Goal: Task Accomplishment & Management: Use online tool/utility

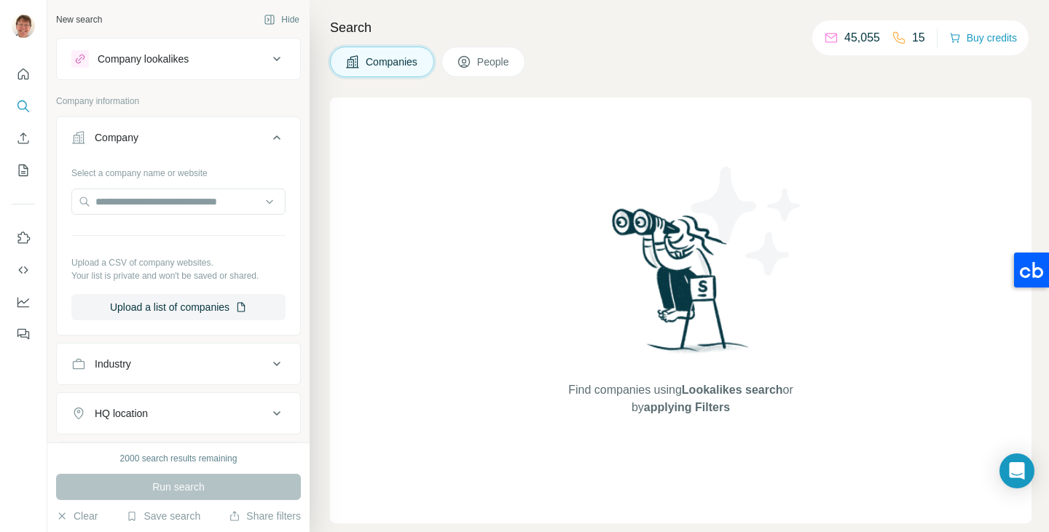
click at [390, 60] on span "Companies" at bounding box center [392, 62] width 53 height 15
click at [171, 304] on button "Upload a list of companies" at bounding box center [178, 307] width 214 height 26
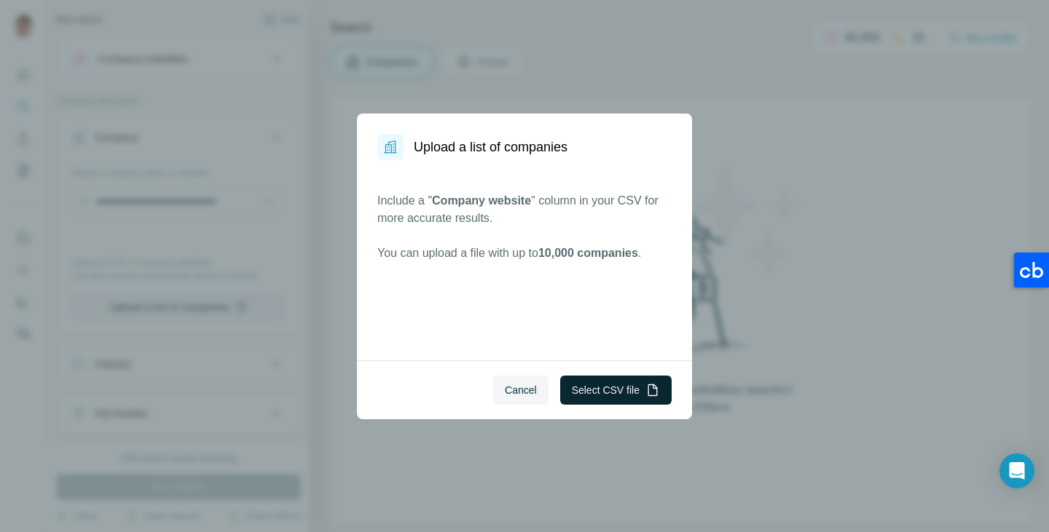
click at [613, 394] on button "Select CSV file" at bounding box center [615, 390] width 111 height 29
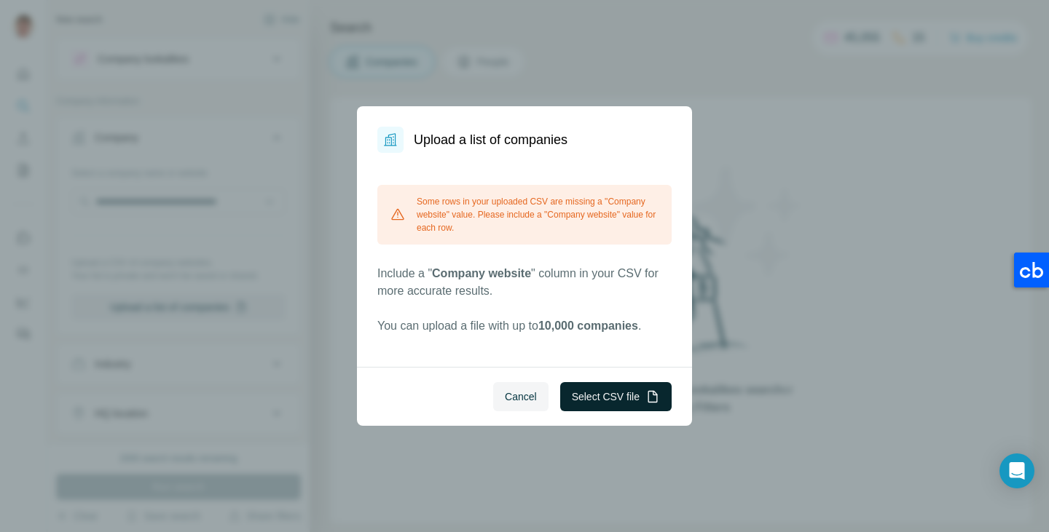
click at [602, 404] on button "Select CSV file" at bounding box center [615, 396] width 111 height 29
click at [617, 394] on button "Select CSV file" at bounding box center [615, 396] width 111 height 29
click at [610, 396] on button "Select CSV file" at bounding box center [615, 396] width 111 height 29
click at [522, 395] on span "Cancel" at bounding box center [521, 397] width 32 height 15
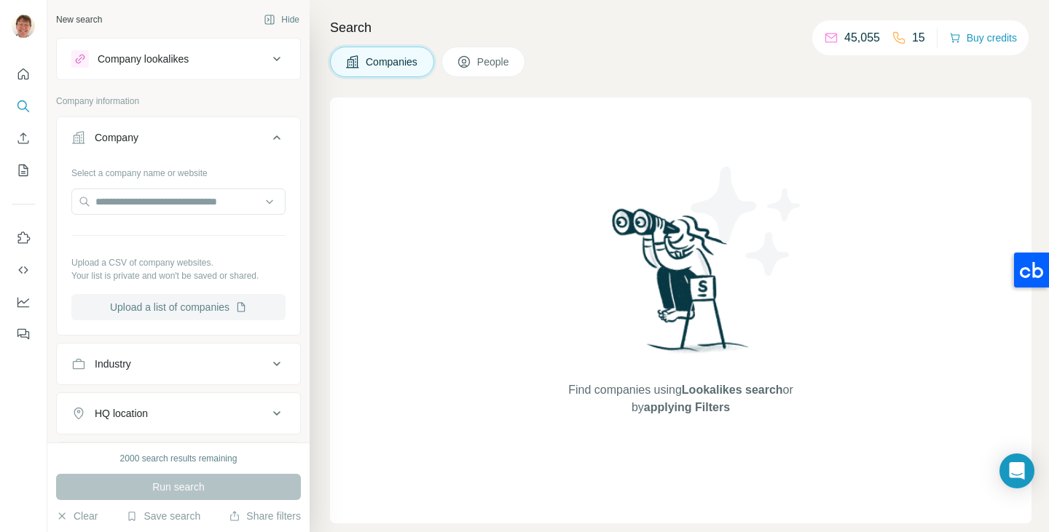
click at [166, 309] on button "Upload a list of companies" at bounding box center [178, 307] width 214 height 26
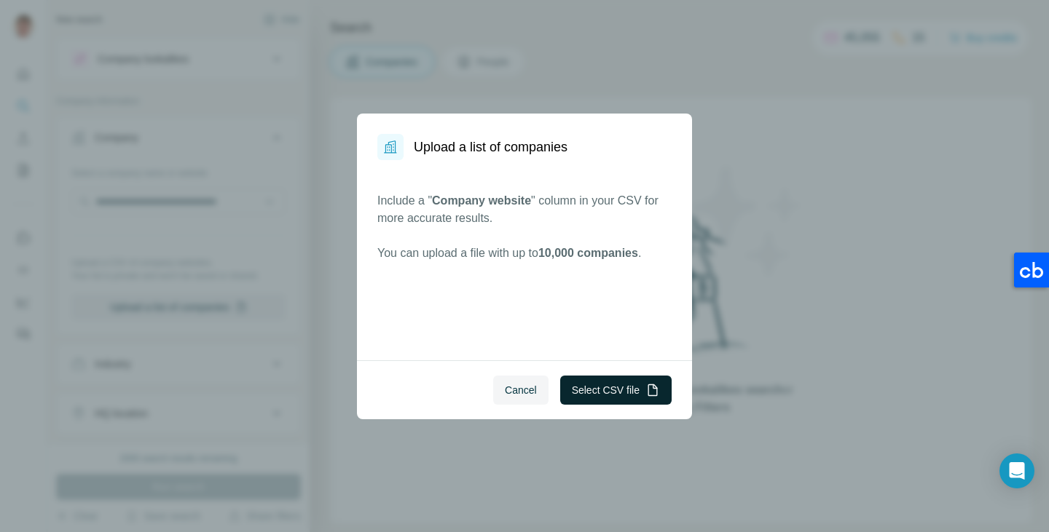
click at [592, 385] on button "Select CSV file" at bounding box center [615, 390] width 111 height 29
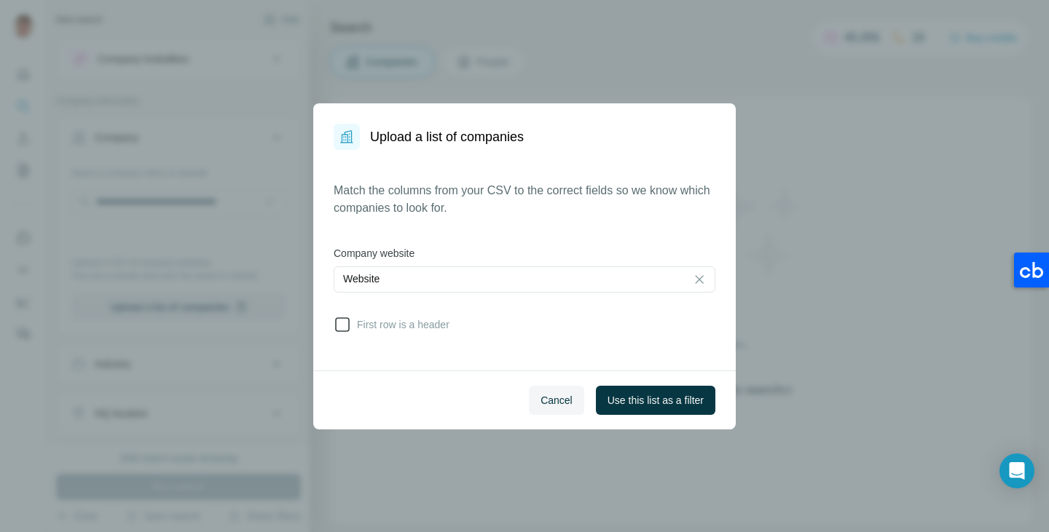
click at [350, 326] on icon at bounding box center [342, 324] width 17 height 17
click at [648, 396] on span "Use this list as a filter" at bounding box center [656, 400] width 96 height 15
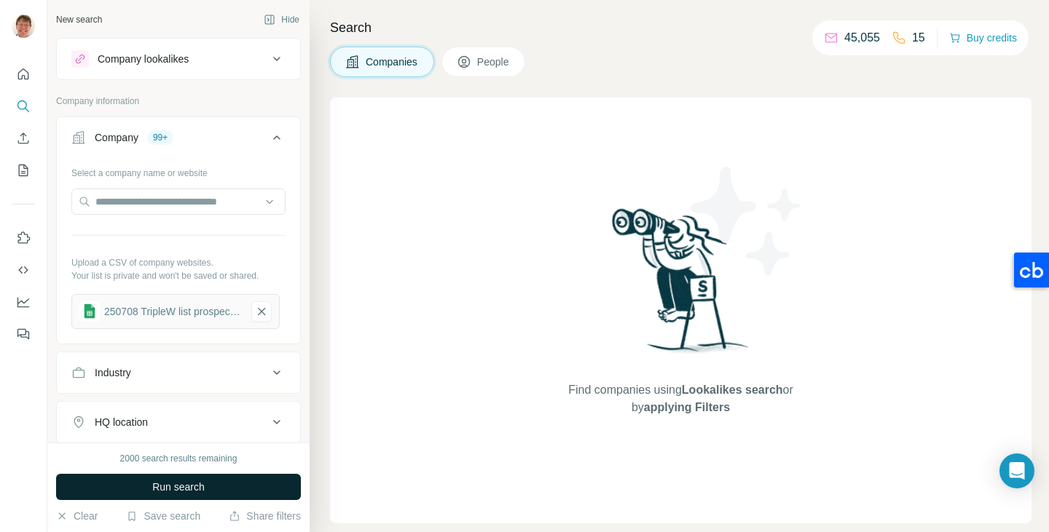
click at [205, 485] on span "Run search" at bounding box center [178, 487] width 52 height 15
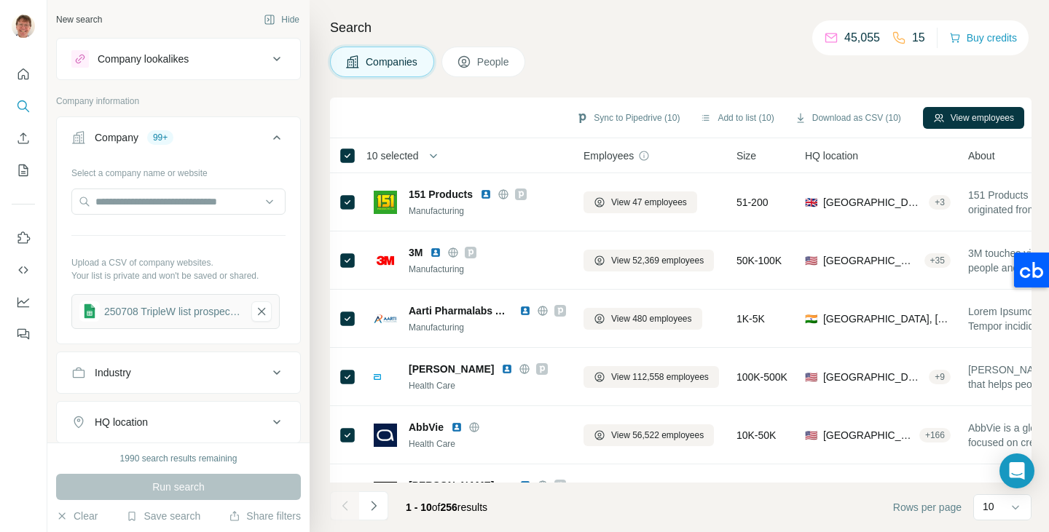
click at [417, 154] on span "10 selected" at bounding box center [392, 156] width 52 height 15
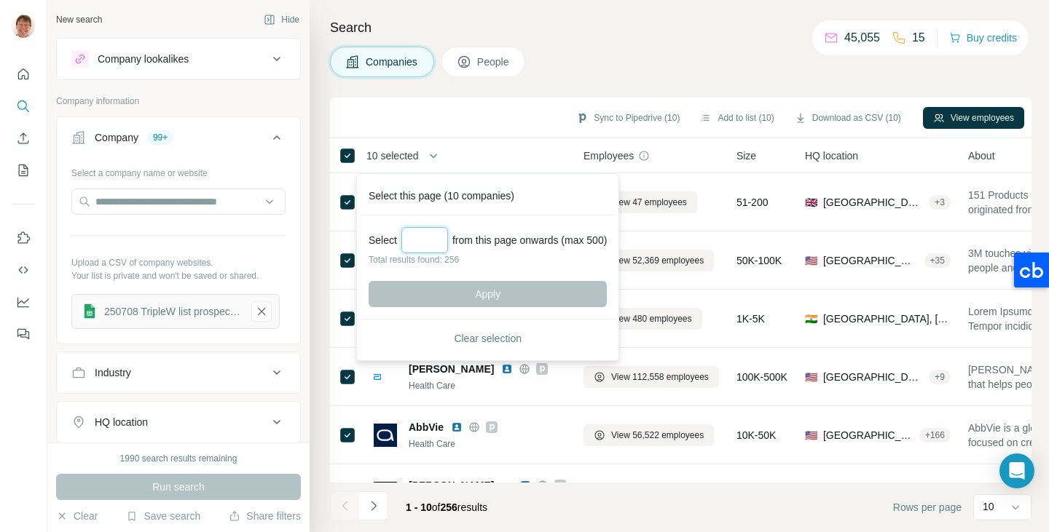
click at [425, 235] on input "Select a number (up to 500)" at bounding box center [424, 240] width 47 height 26
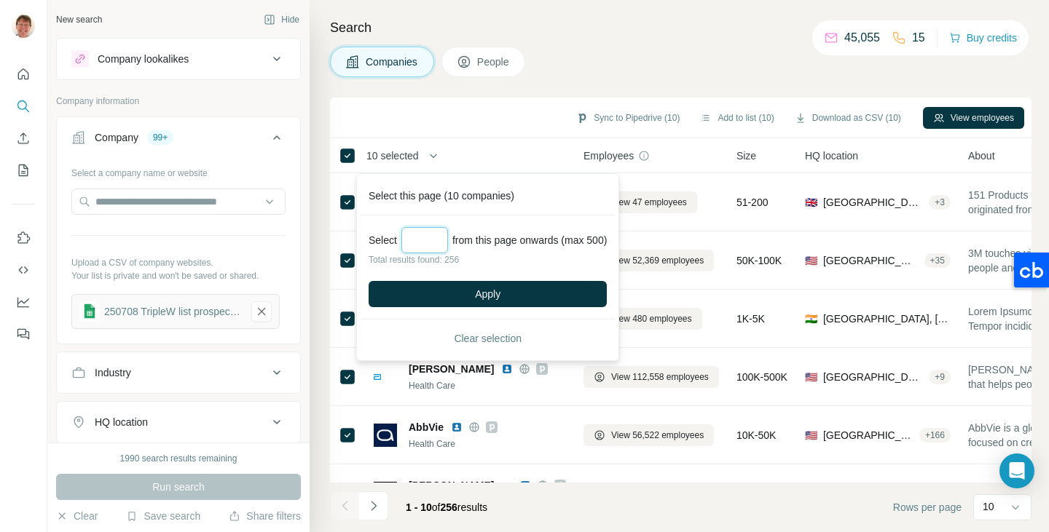
type input "***"
click at [586, 60] on div "Companies People" at bounding box center [680, 62] width 701 height 31
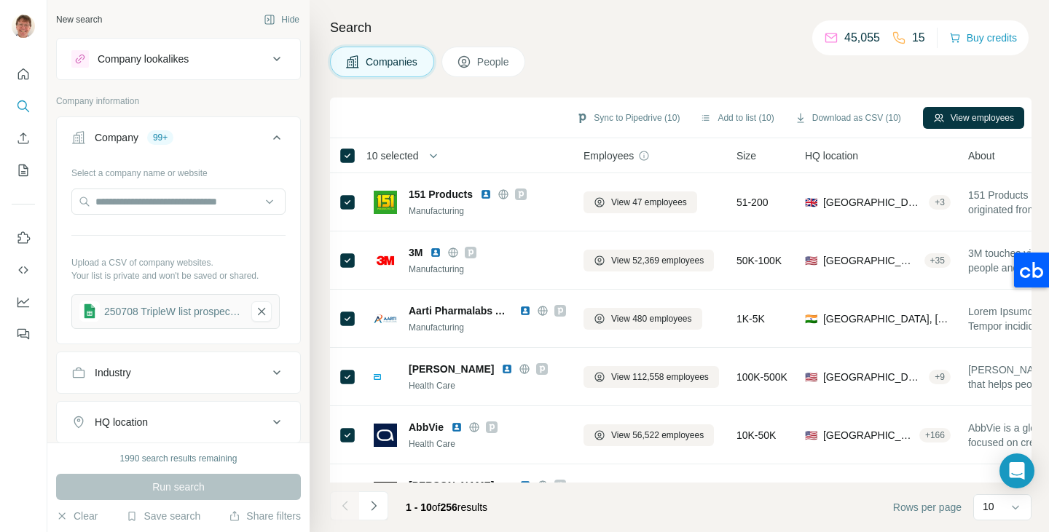
click at [382, 66] on span "Companies" at bounding box center [392, 62] width 53 height 15
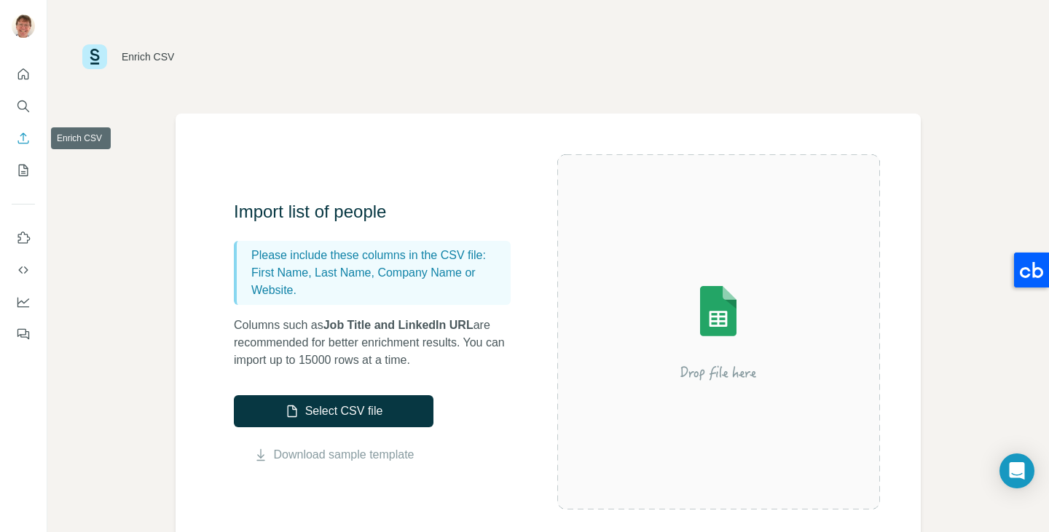
click at [23, 139] on icon "Enrich CSV" at bounding box center [23, 138] width 11 height 11
click at [21, 165] on icon "My lists" at bounding box center [23, 171] width 9 height 12
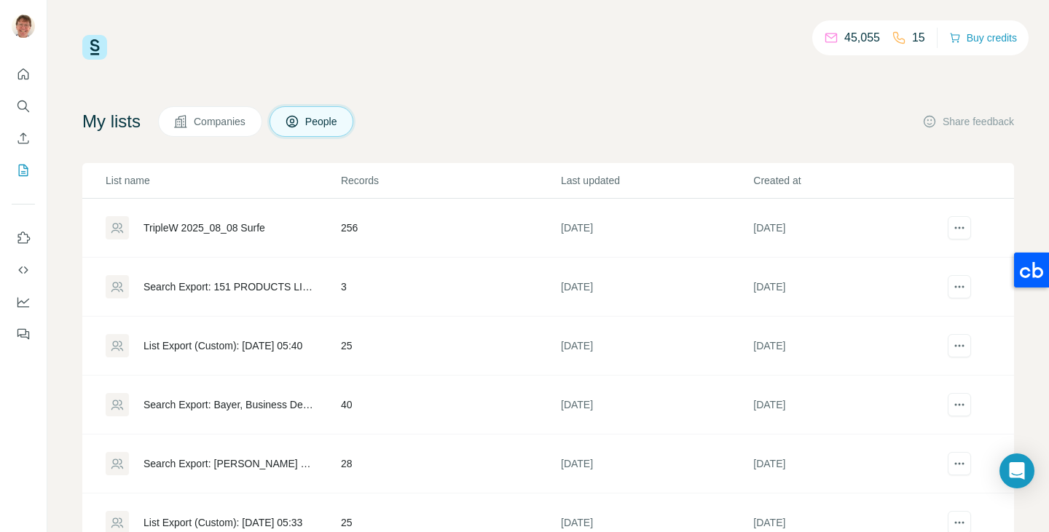
click at [211, 119] on span "Companies" at bounding box center [220, 121] width 53 height 15
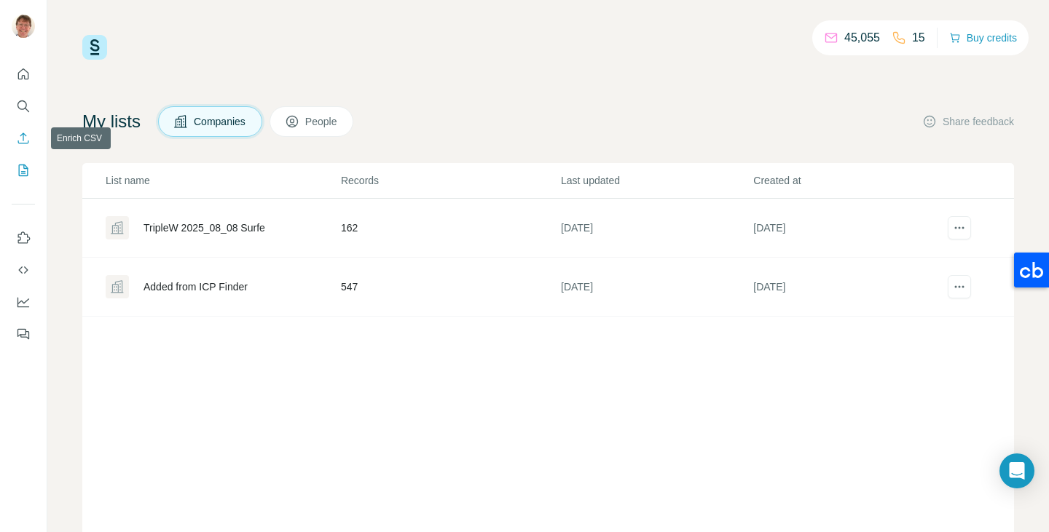
click at [26, 139] on icon "Enrich CSV" at bounding box center [23, 138] width 15 height 15
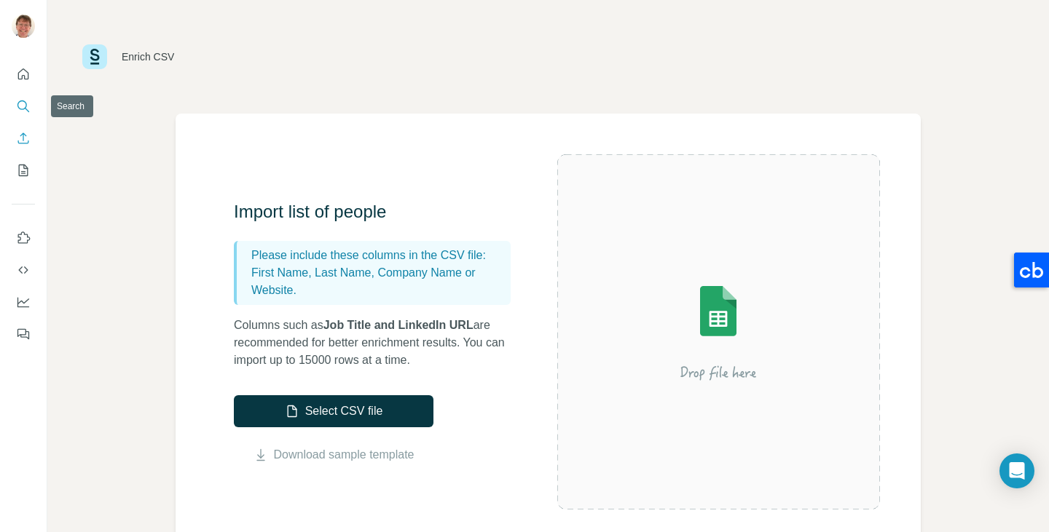
click at [23, 100] on icon "Search" at bounding box center [23, 106] width 15 height 15
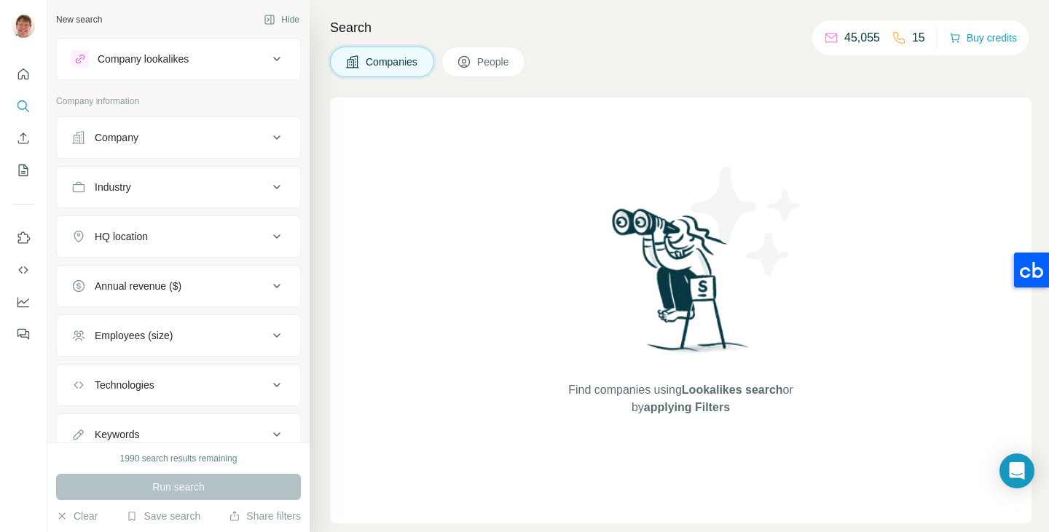
click at [191, 144] on div "Company" at bounding box center [169, 137] width 197 height 15
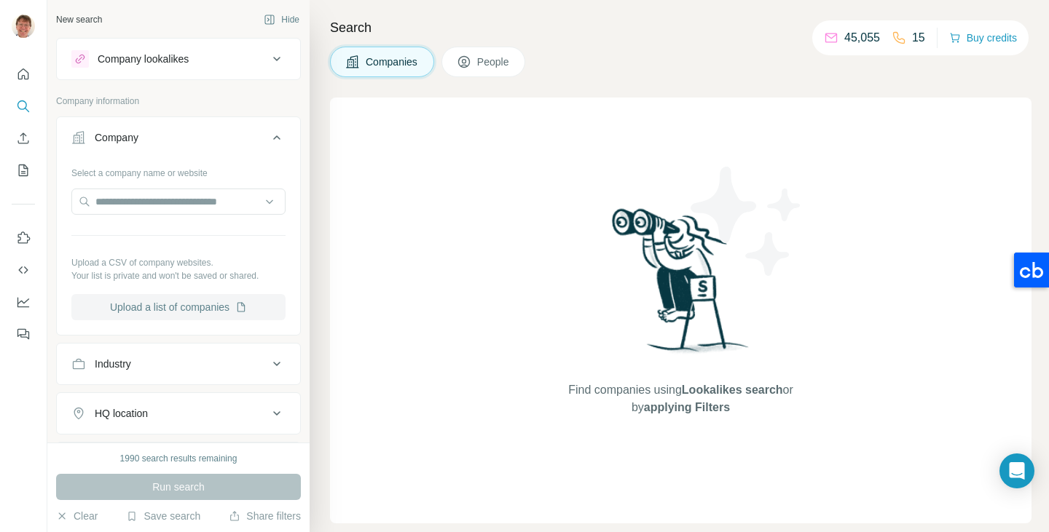
click at [168, 309] on button "Upload a list of companies" at bounding box center [178, 307] width 214 height 26
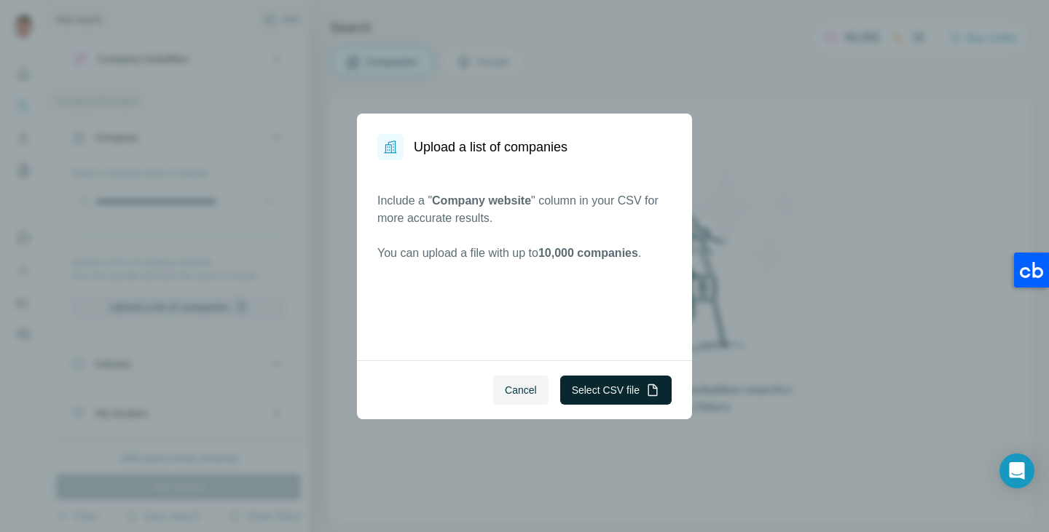
click at [605, 384] on button "Select CSV file" at bounding box center [615, 390] width 111 height 29
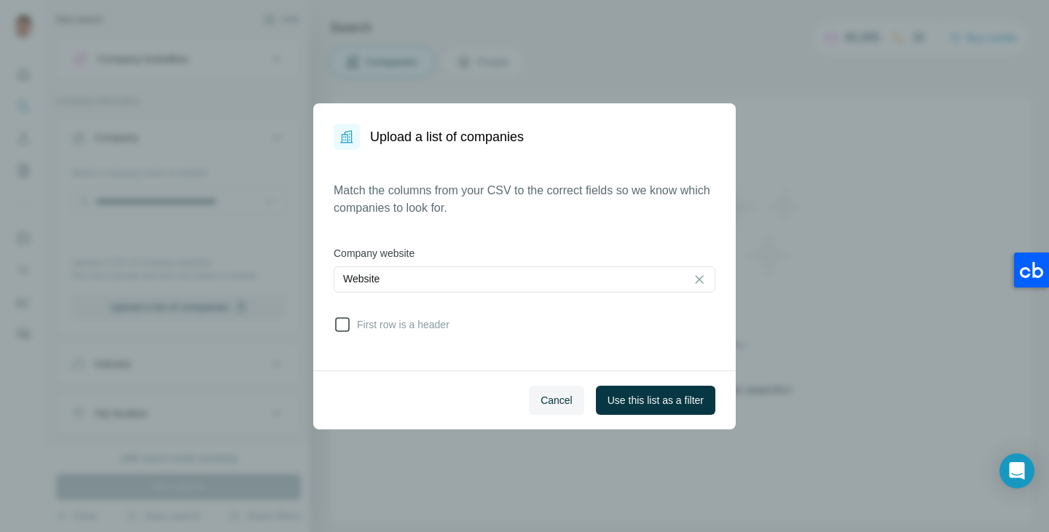
click at [348, 326] on icon at bounding box center [342, 325] width 15 height 15
click at [642, 398] on span "Use this list as a filter" at bounding box center [656, 400] width 96 height 15
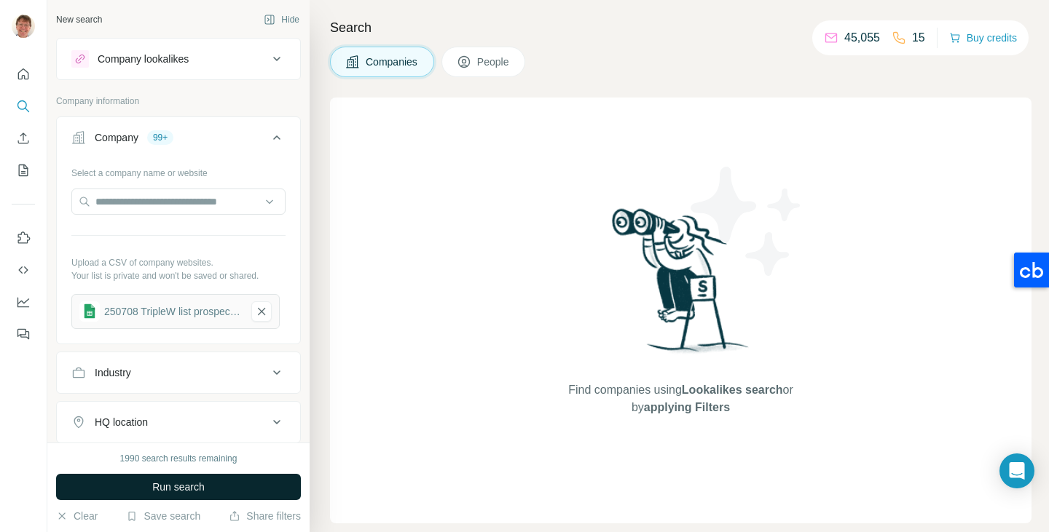
click at [192, 482] on span "Run search" at bounding box center [178, 487] width 52 height 15
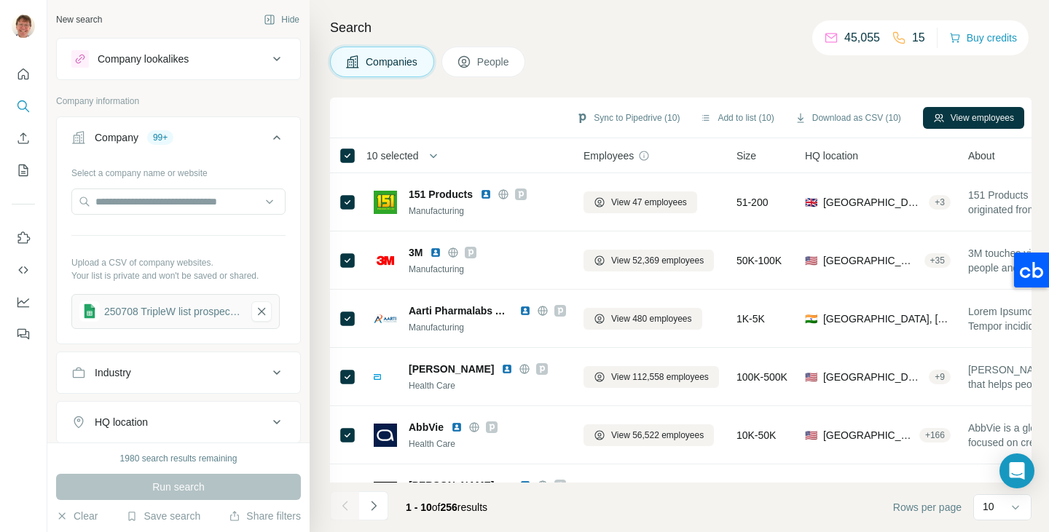
click at [411, 156] on span "10 selected" at bounding box center [392, 156] width 52 height 15
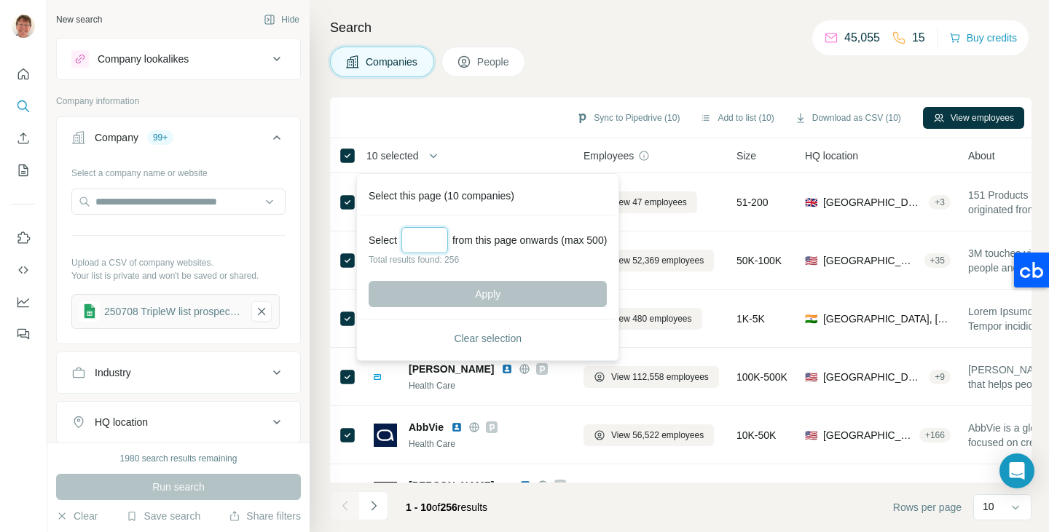
click at [418, 236] on input "Select a number (up to 500)" at bounding box center [424, 240] width 47 height 26
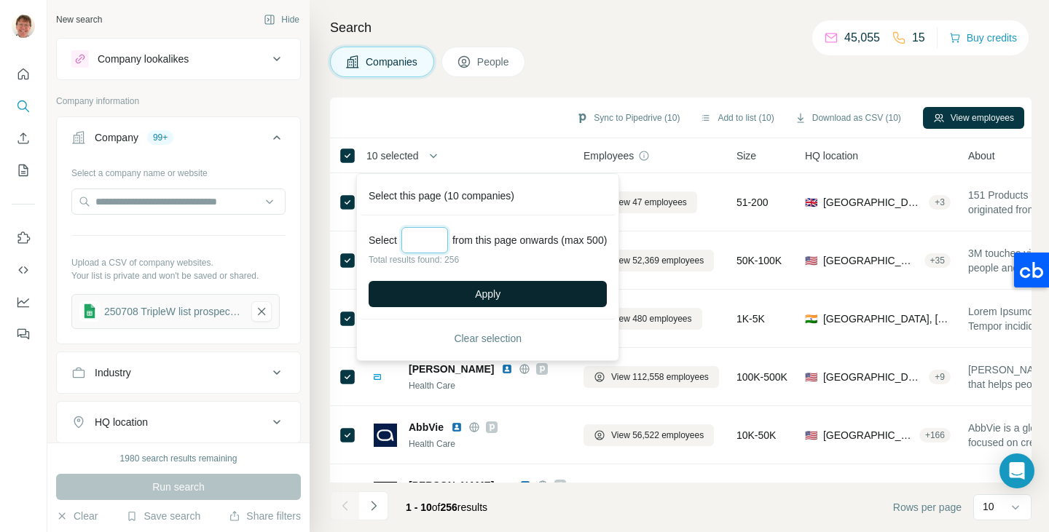
type input "***"
click at [470, 295] on button "Apply" at bounding box center [488, 294] width 238 height 26
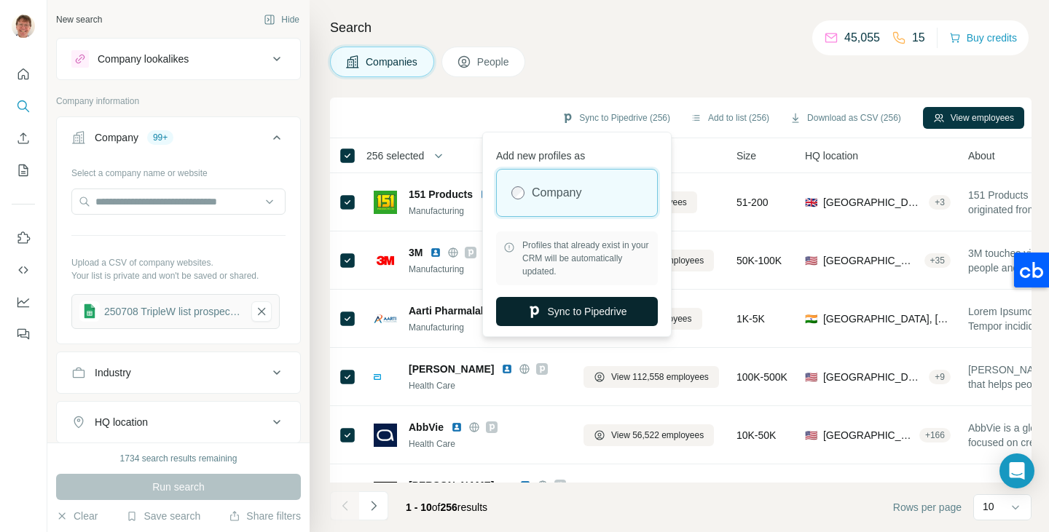
click at [565, 309] on button "Sync to Pipedrive" at bounding box center [577, 311] width 162 height 29
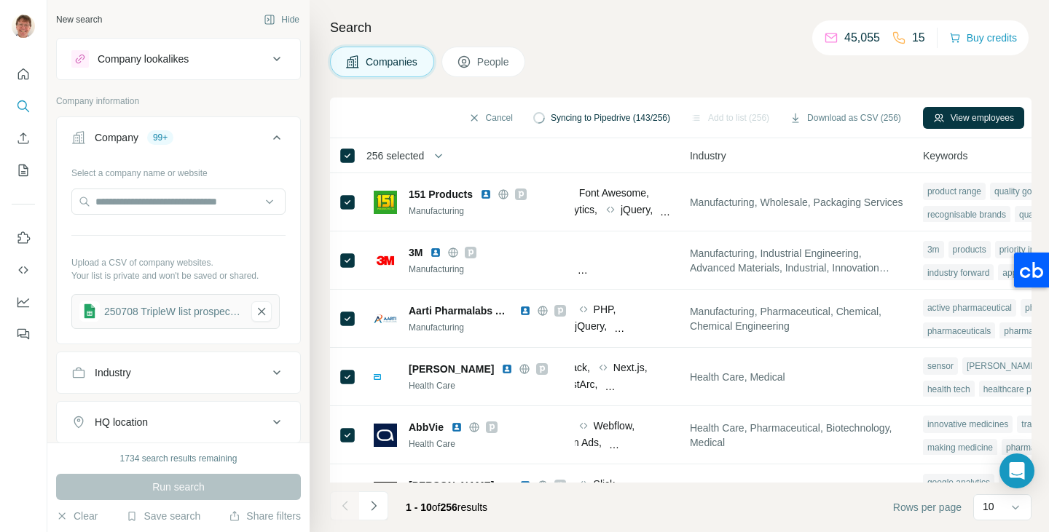
scroll to position [0, 1006]
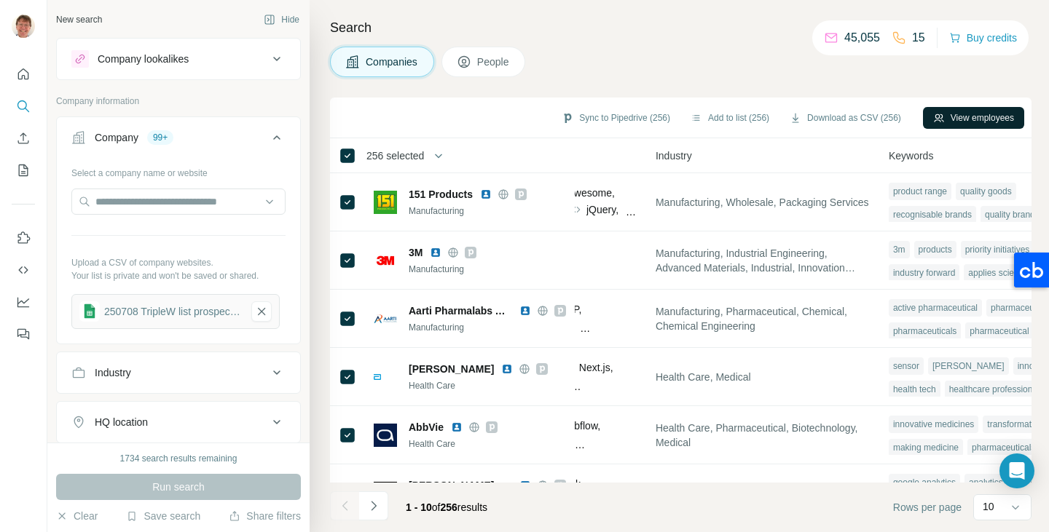
click at [960, 114] on button "View employees" at bounding box center [973, 118] width 101 height 22
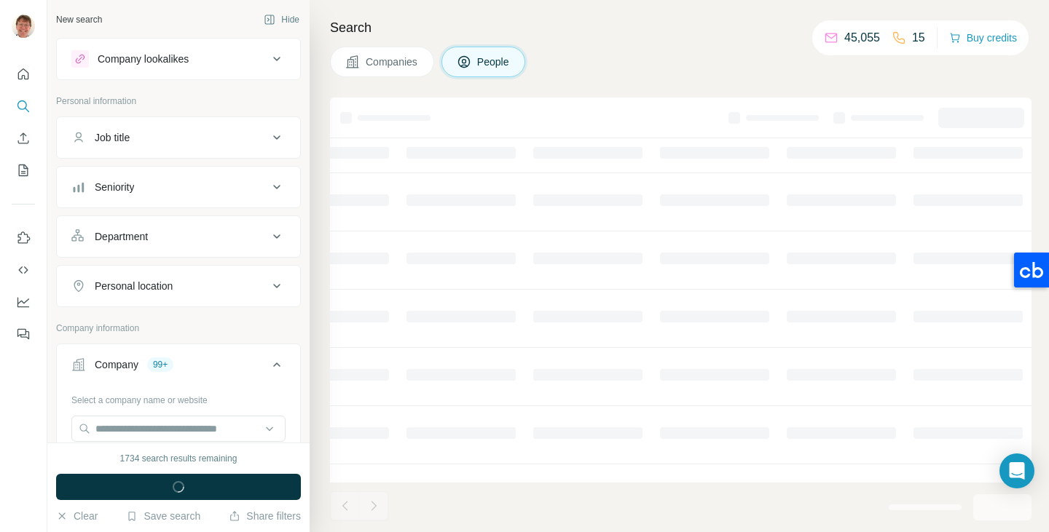
scroll to position [0, 565]
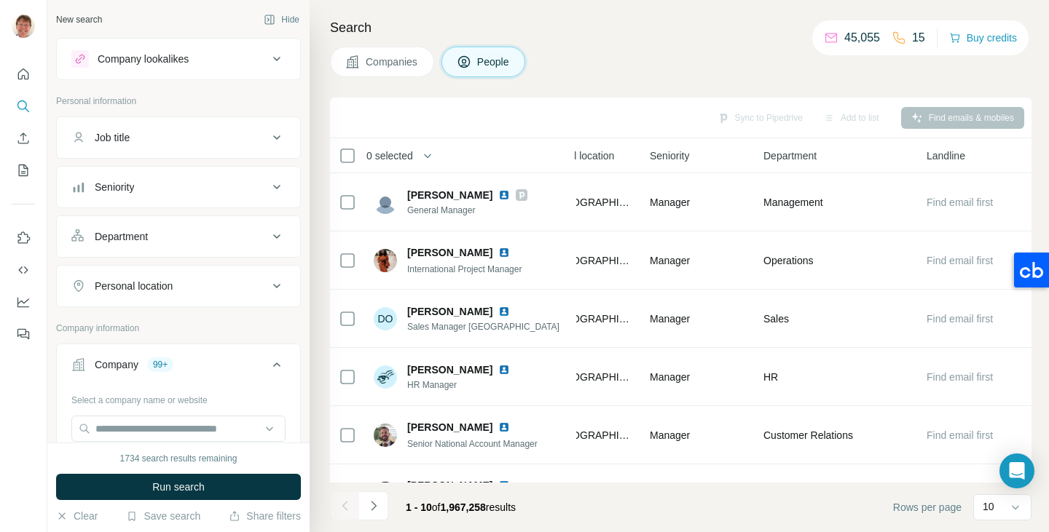
scroll to position [0, 559]
click at [379, 58] on span "Companies" at bounding box center [392, 62] width 53 height 15
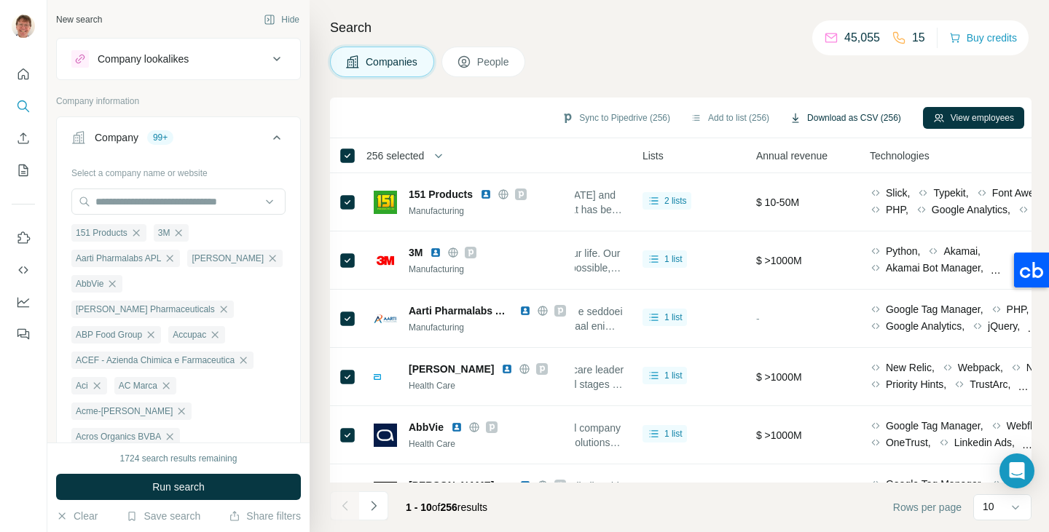
click at [817, 119] on button "Download as CSV (256)" at bounding box center [845, 118] width 132 height 22
click at [487, 58] on span "People" at bounding box center [494, 62] width 34 height 15
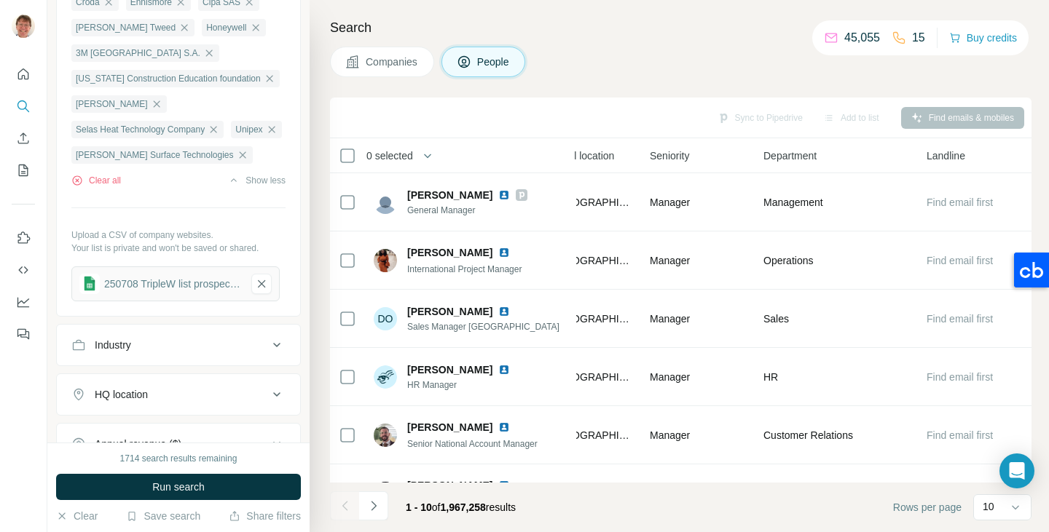
scroll to position [3927, 0]
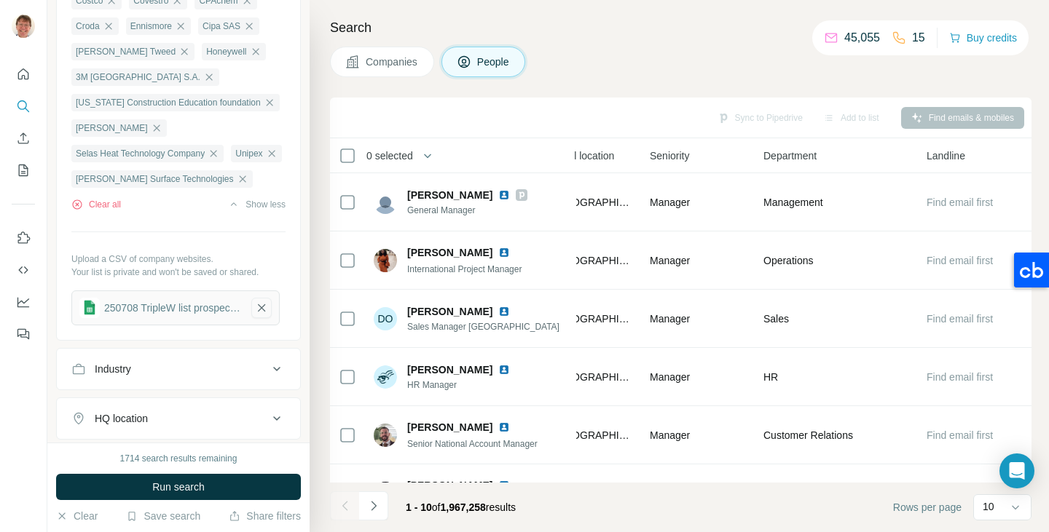
click at [259, 301] on icon "button" at bounding box center [261, 308] width 13 height 15
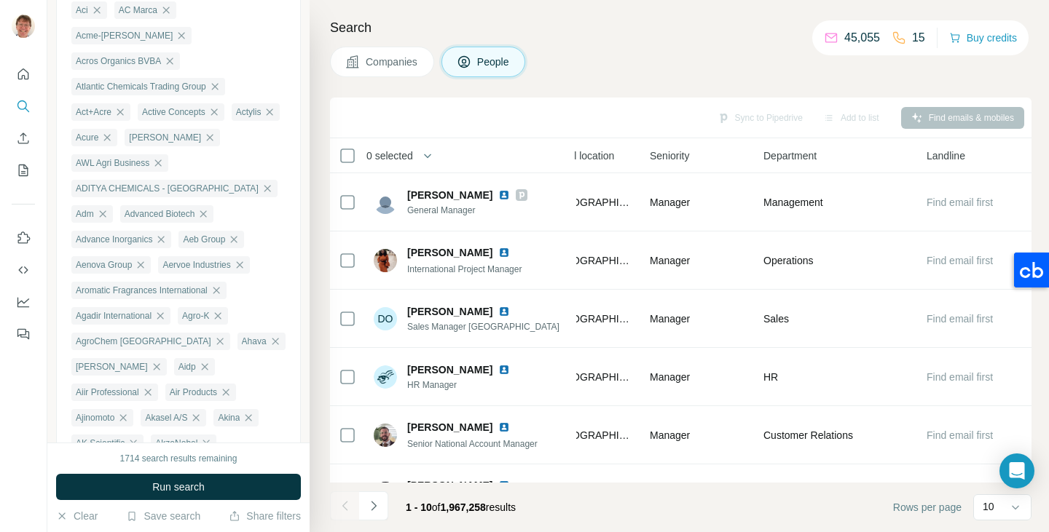
scroll to position [571, 0]
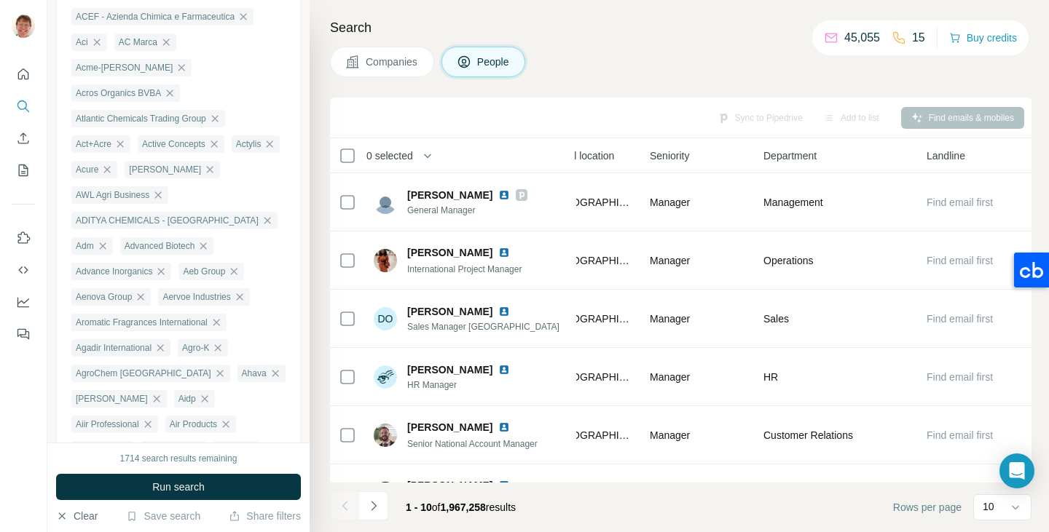
click at [74, 511] on button "Clear" at bounding box center [77, 516] width 42 height 15
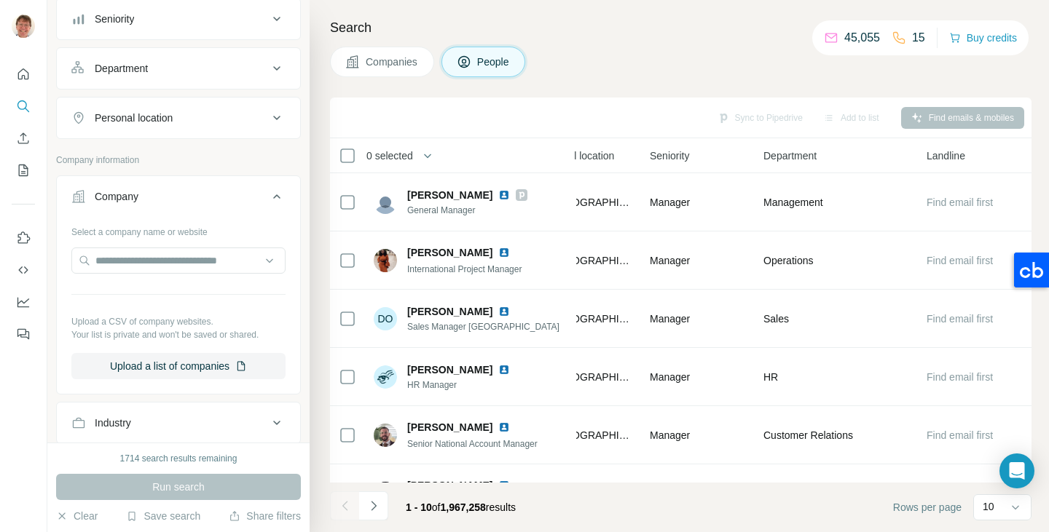
scroll to position [167, 0]
click at [383, 65] on span "Companies" at bounding box center [392, 62] width 53 height 15
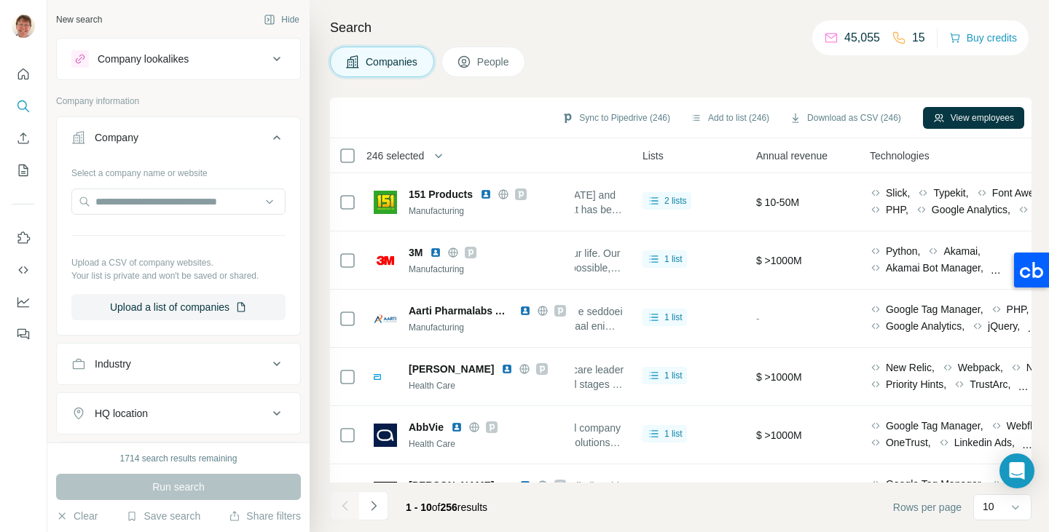
click at [479, 64] on button "People" at bounding box center [483, 62] width 84 height 31
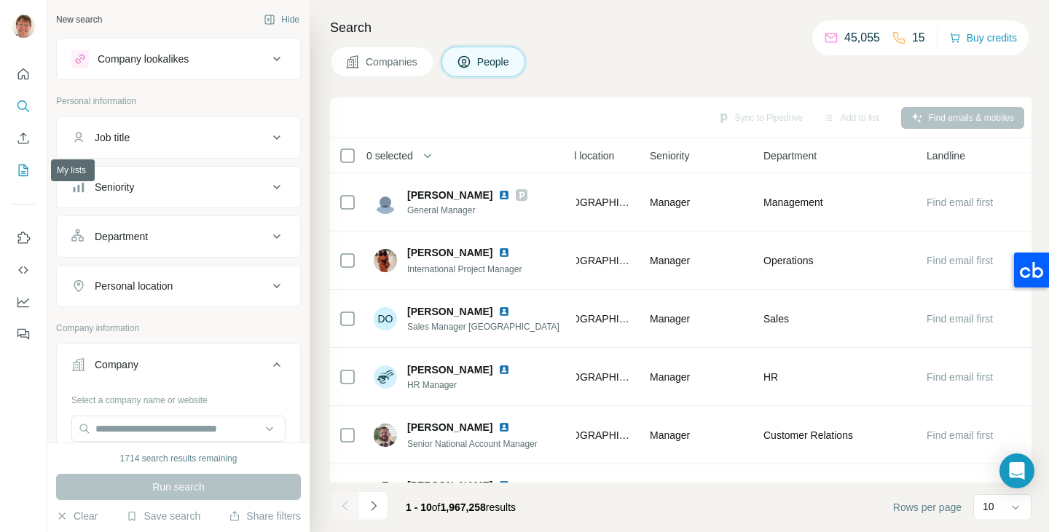
click at [17, 173] on icon "My lists" at bounding box center [23, 170] width 15 height 15
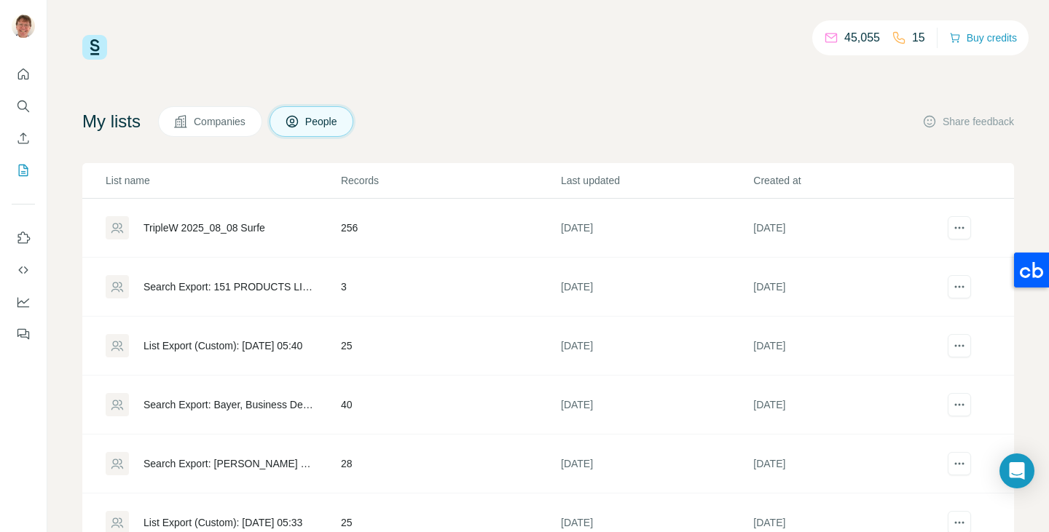
click at [213, 125] on span "Companies" at bounding box center [220, 121] width 53 height 15
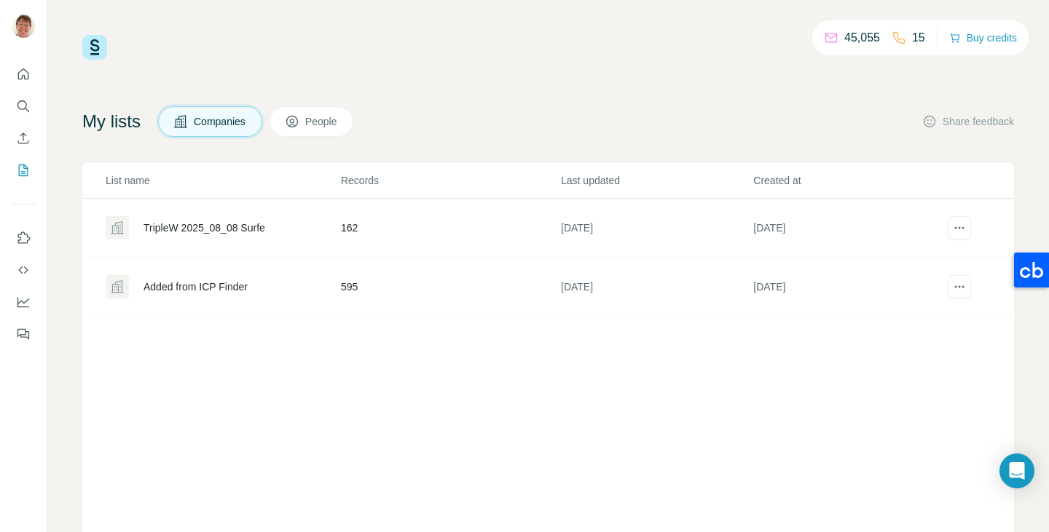
click at [318, 126] on span "People" at bounding box center [322, 121] width 34 height 15
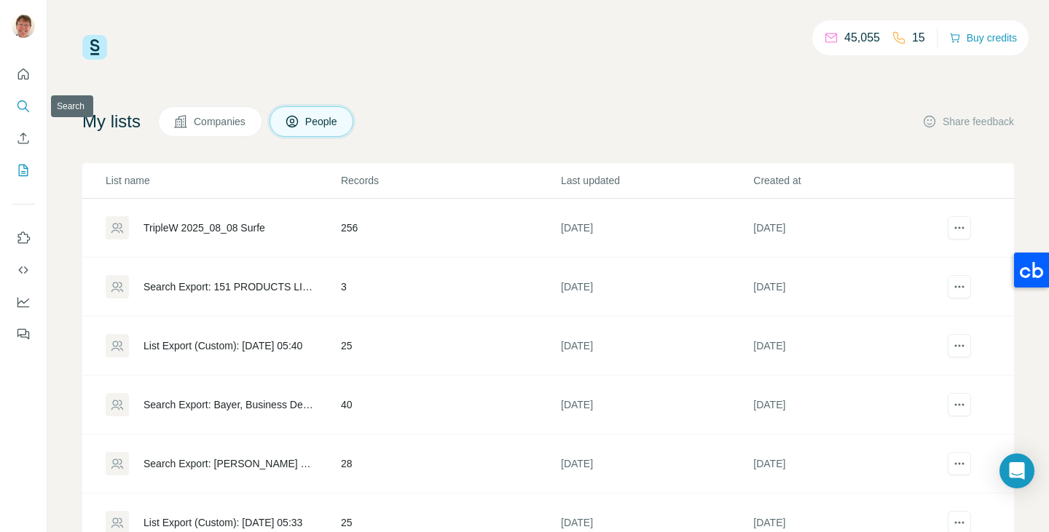
click at [22, 109] on icon "Search" at bounding box center [21, 105] width 9 height 9
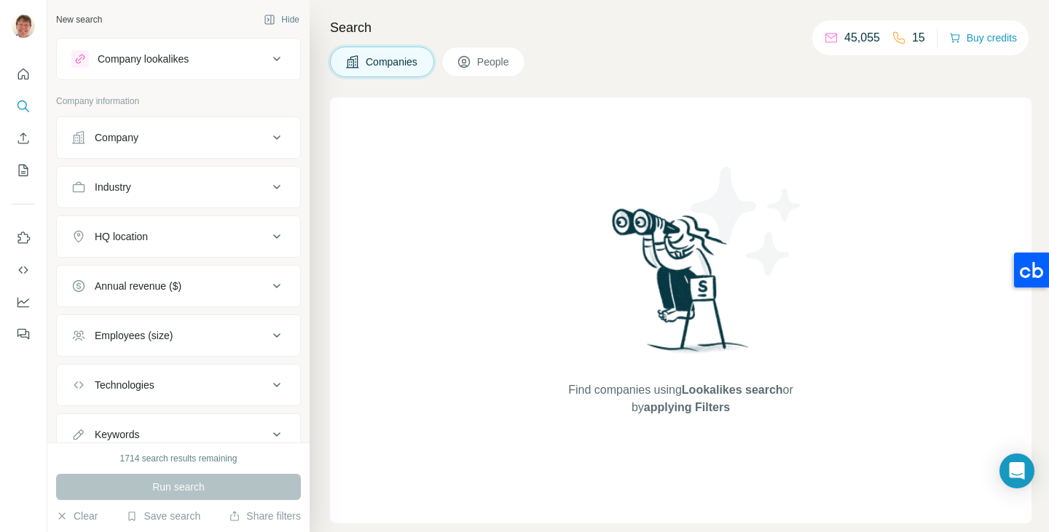
click at [476, 62] on button "People" at bounding box center [483, 62] width 84 height 31
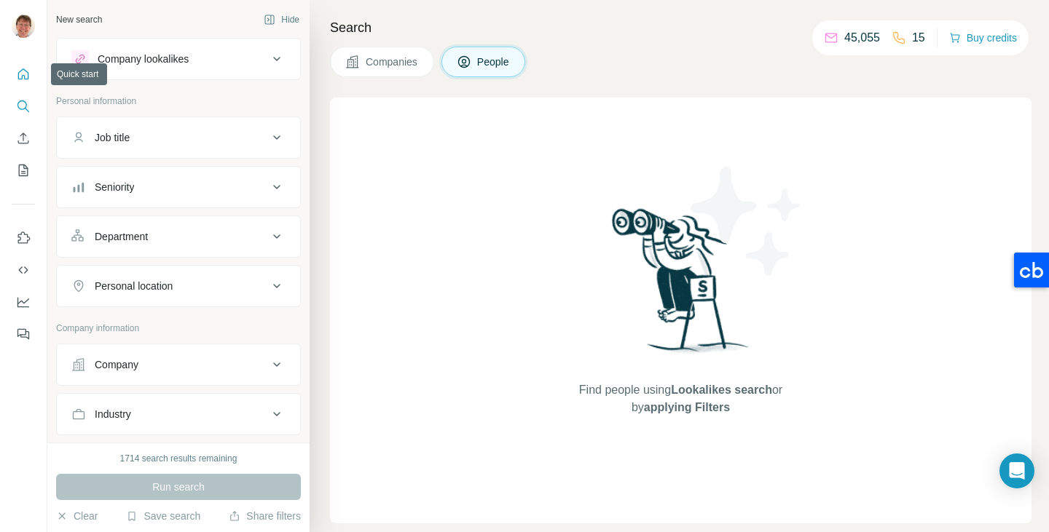
click at [23, 78] on icon "Quick start" at bounding box center [23, 74] width 15 height 15
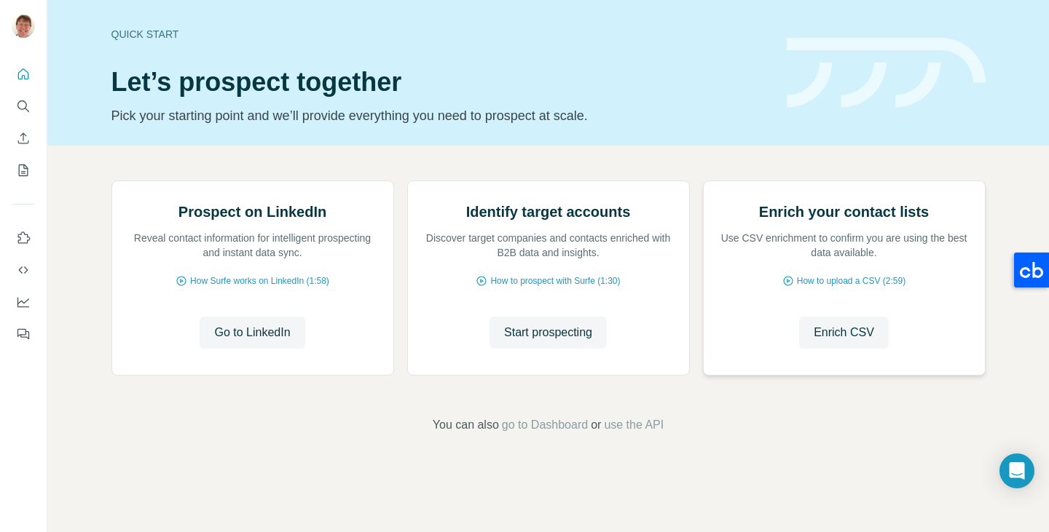
scroll to position [94, 0]
click at [833, 342] on span "Enrich CSV" at bounding box center [844, 332] width 60 height 17
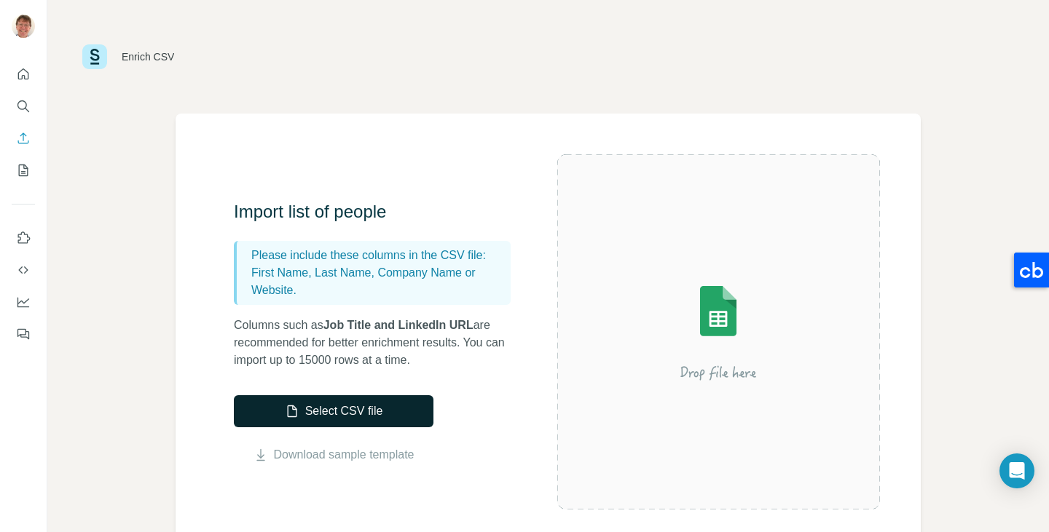
click at [253, 412] on button "Select CSV file" at bounding box center [334, 412] width 200 height 32
click at [349, 409] on button "Select CSV file" at bounding box center [334, 412] width 200 height 32
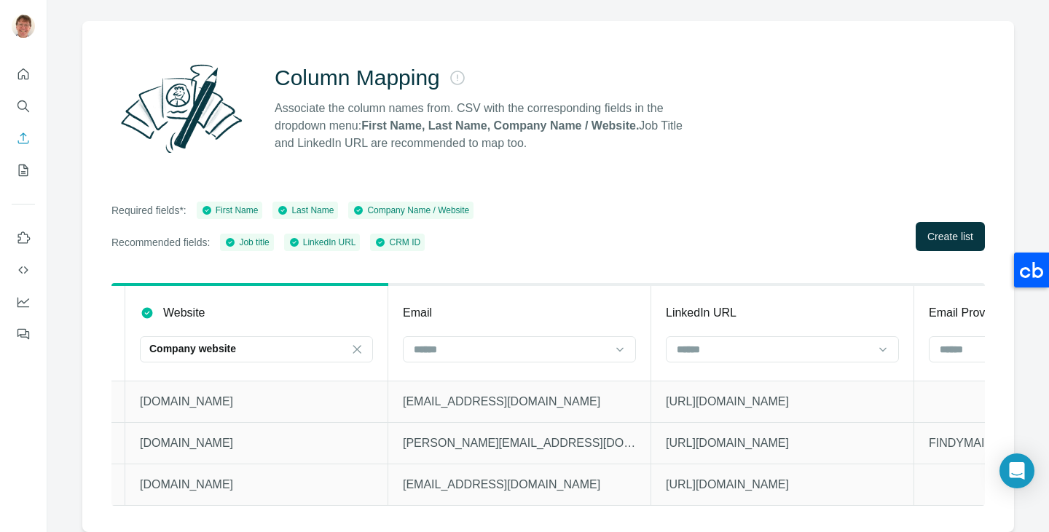
scroll to position [0, 3153]
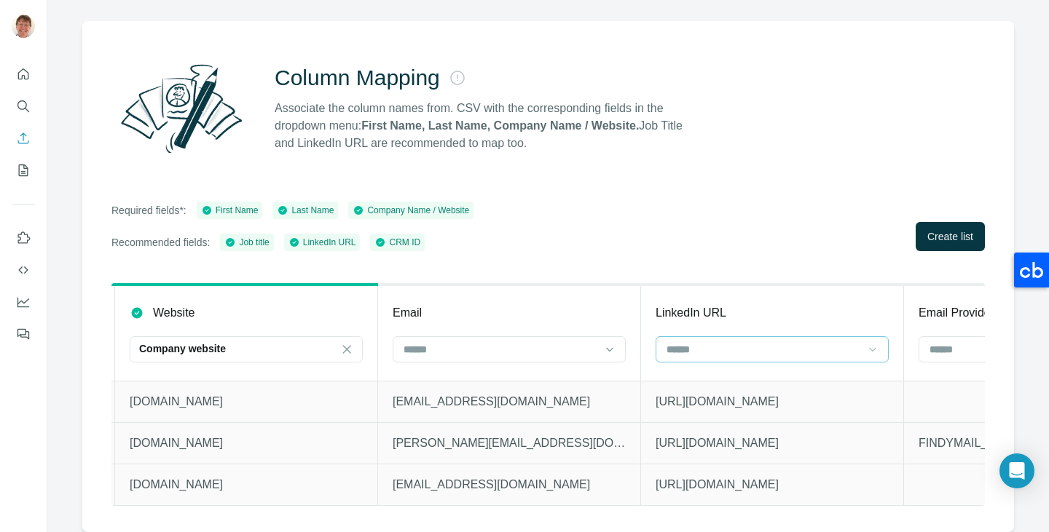
click at [873, 342] on icon at bounding box center [872, 349] width 15 height 15
click at [842, 342] on input at bounding box center [763, 350] width 197 height 16
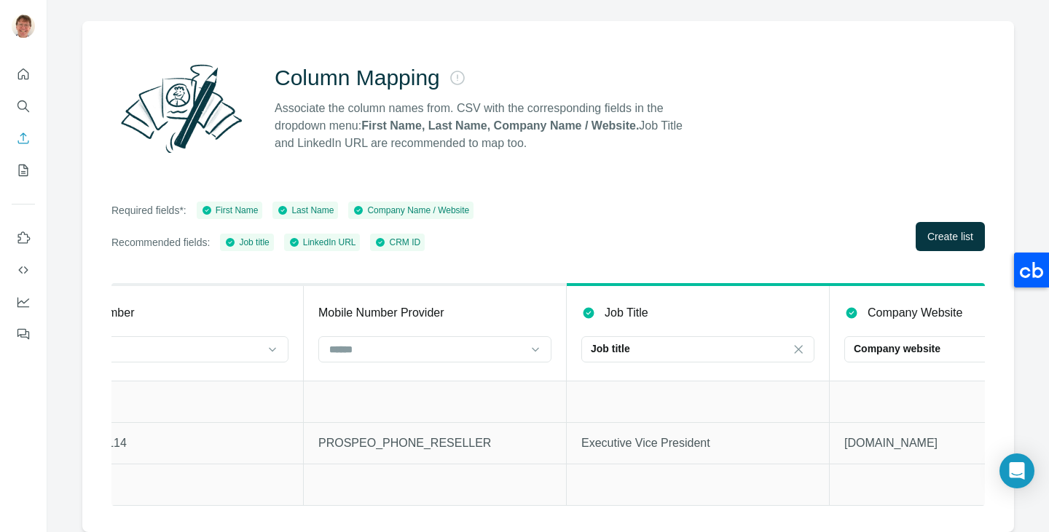
scroll to position [0, 4571]
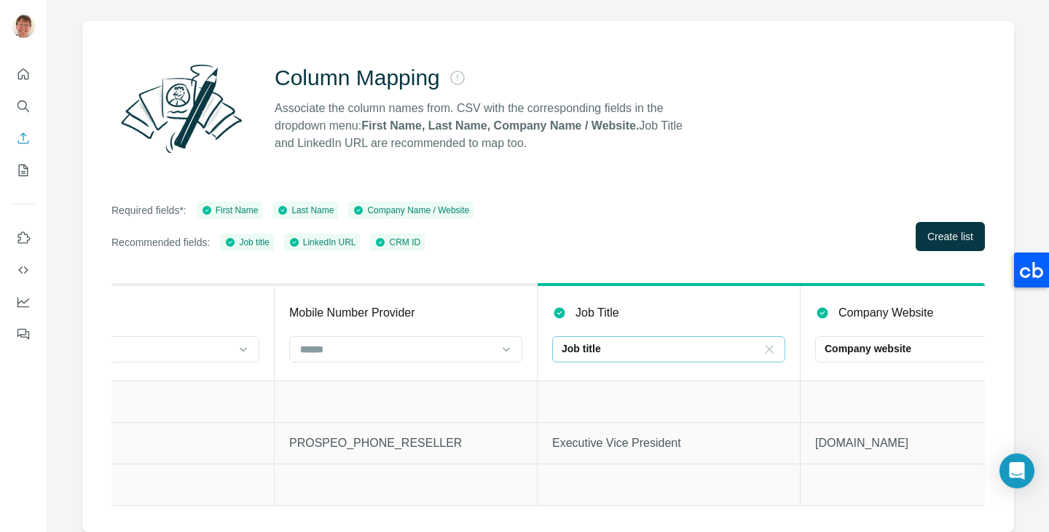
click at [766, 342] on icon at bounding box center [769, 349] width 15 height 15
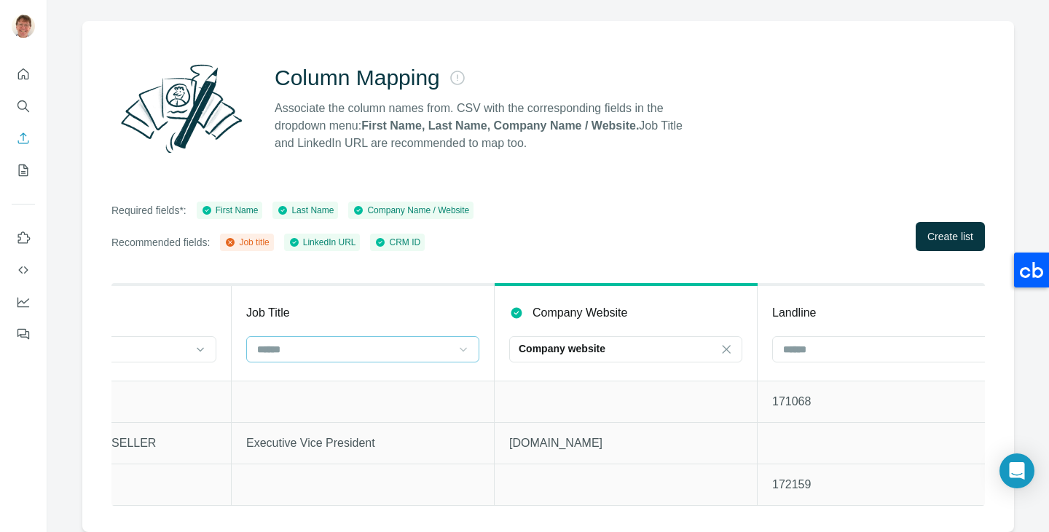
scroll to position [0, 5004]
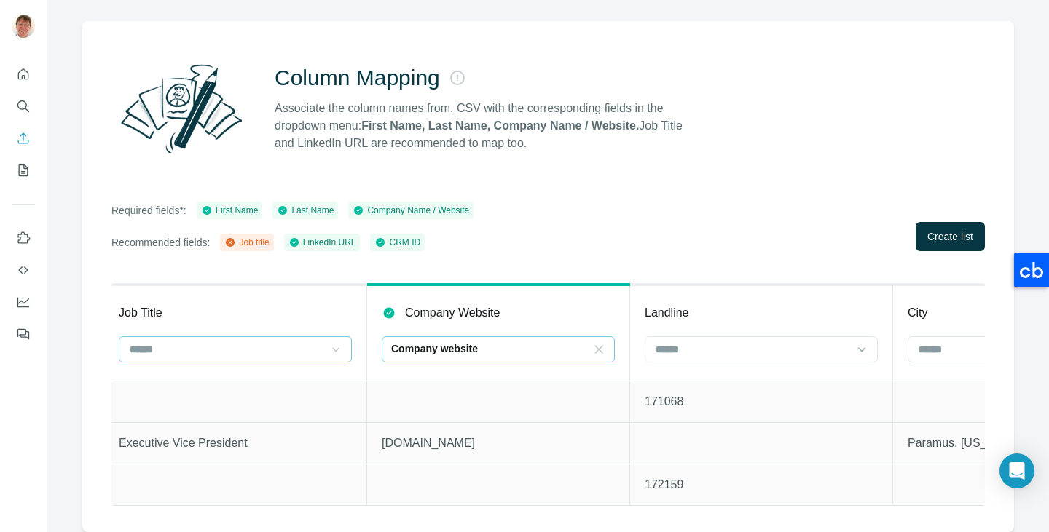
click at [600, 342] on icon at bounding box center [598, 349] width 15 height 15
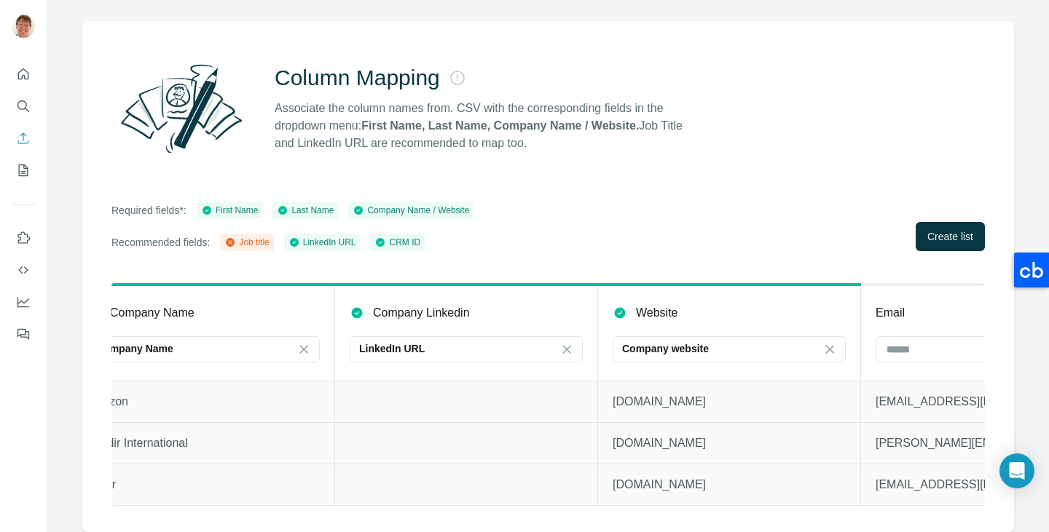
scroll to position [0, 2660]
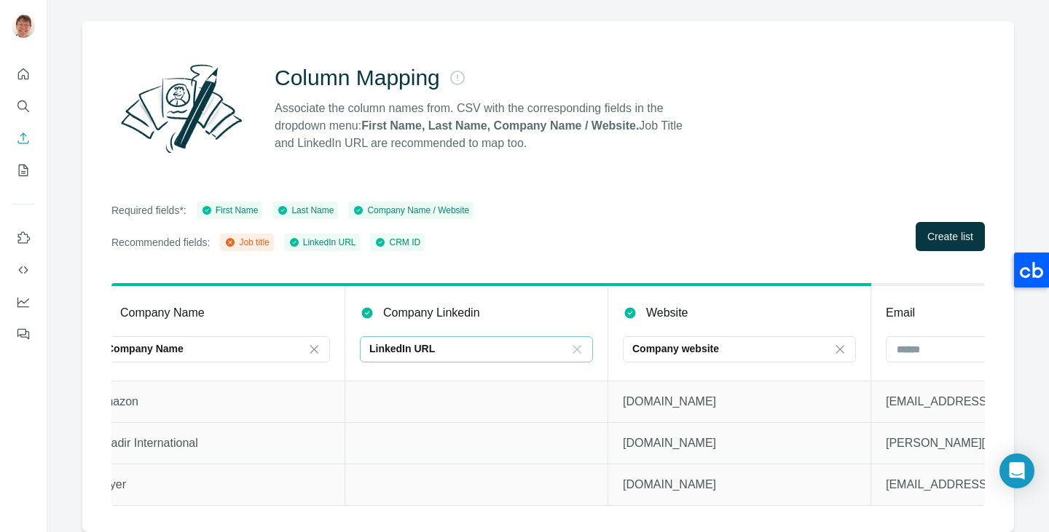
click at [579, 342] on icon at bounding box center [577, 349] width 15 height 15
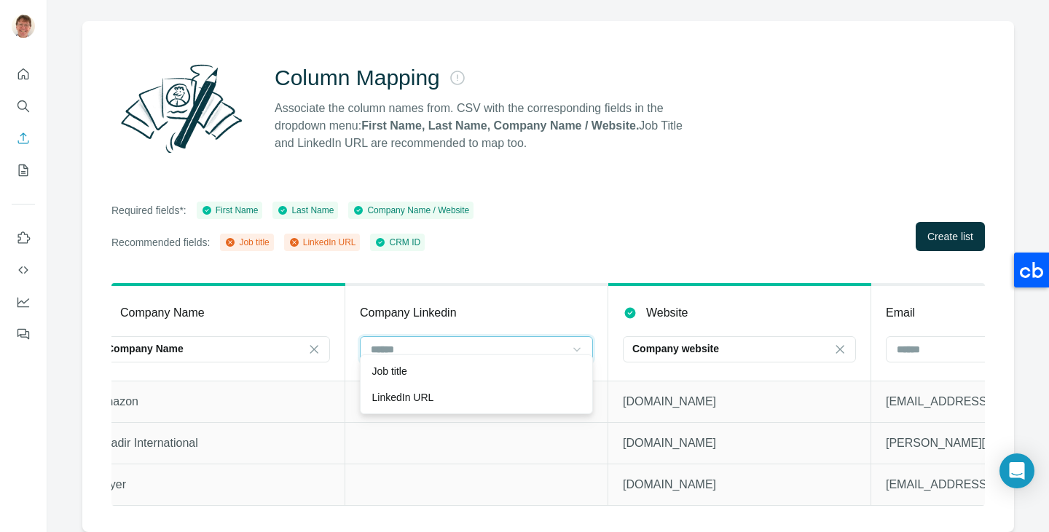
scroll to position [0, 0]
click at [499, 304] on div "Company Linkedin" at bounding box center [476, 312] width 233 height 17
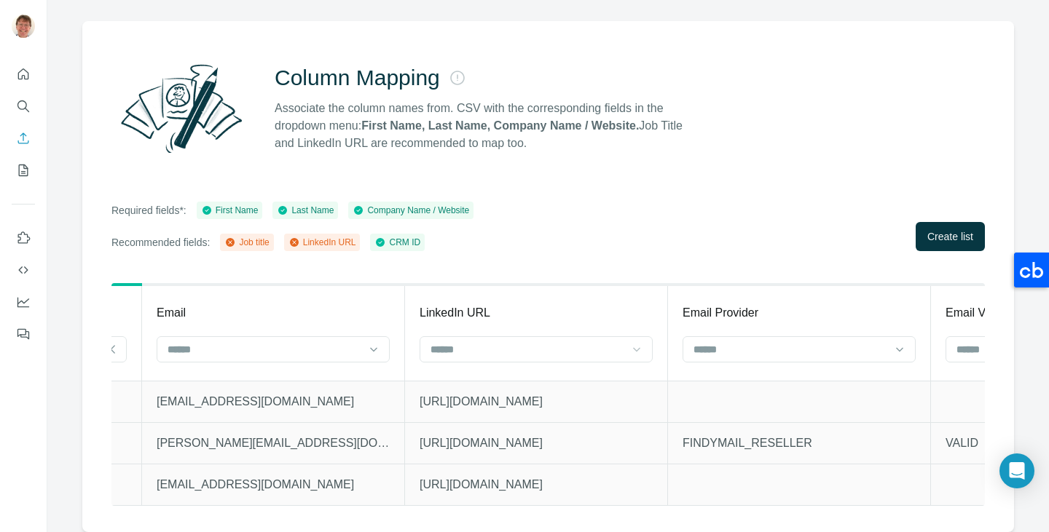
scroll to position [0, 3566]
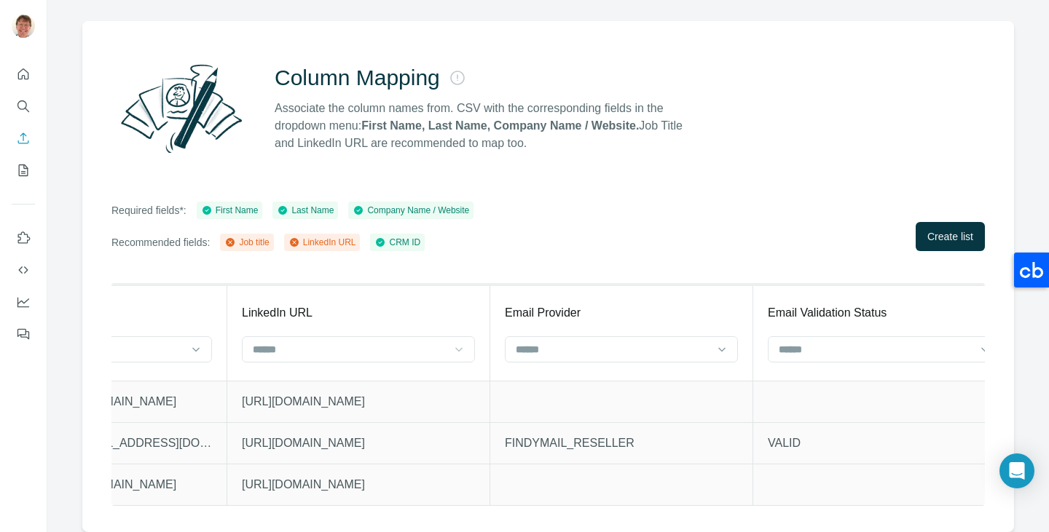
click at [461, 342] on icon at bounding box center [459, 349] width 15 height 15
click at [388, 393] on div "LinkedIn URL" at bounding box center [358, 397] width 208 height 15
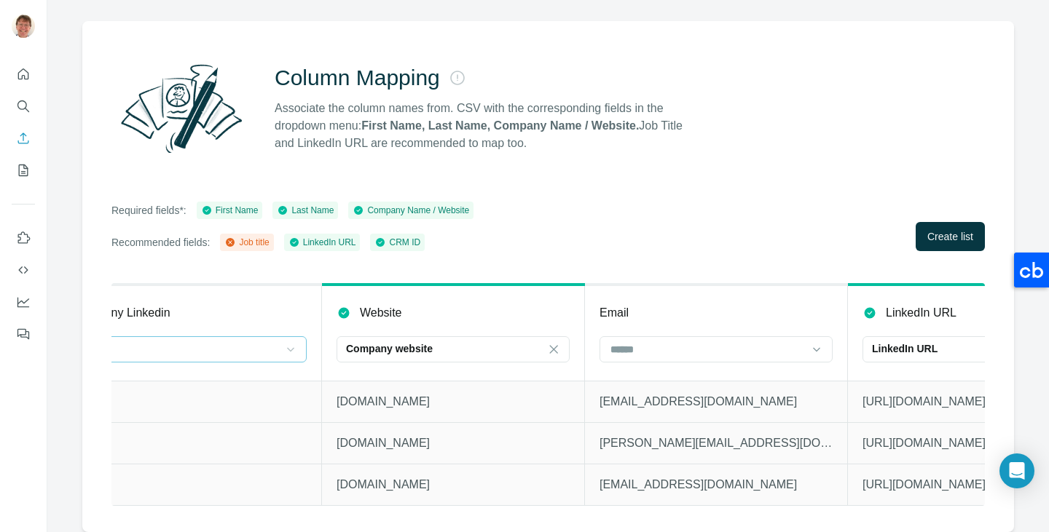
scroll to position [0, 2936]
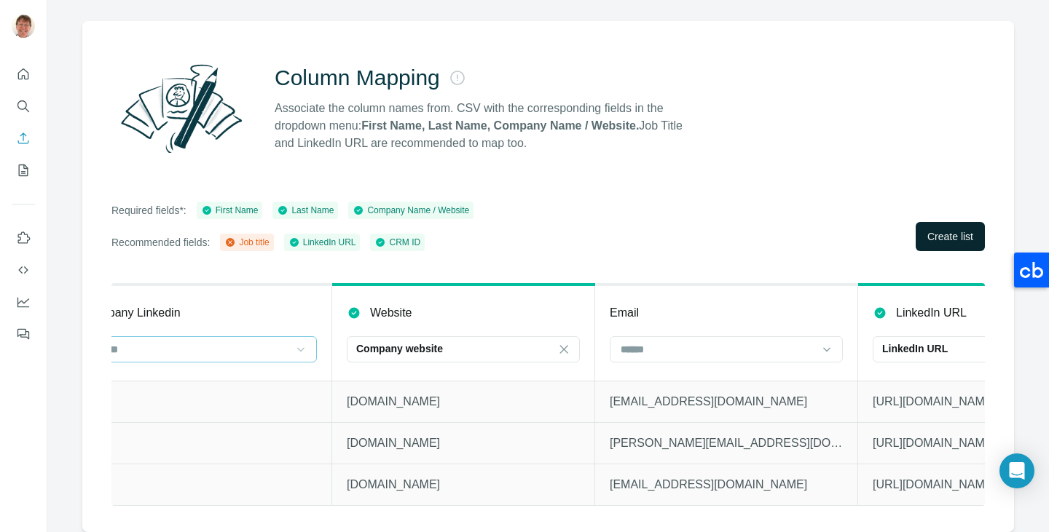
click at [927, 229] on span "Create list" at bounding box center [950, 236] width 46 height 15
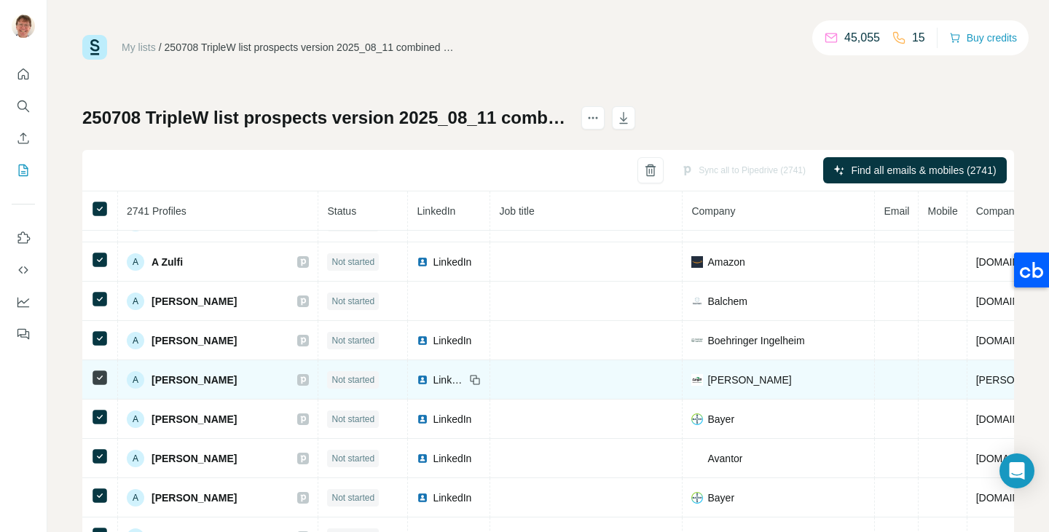
scroll to position [219, 0]
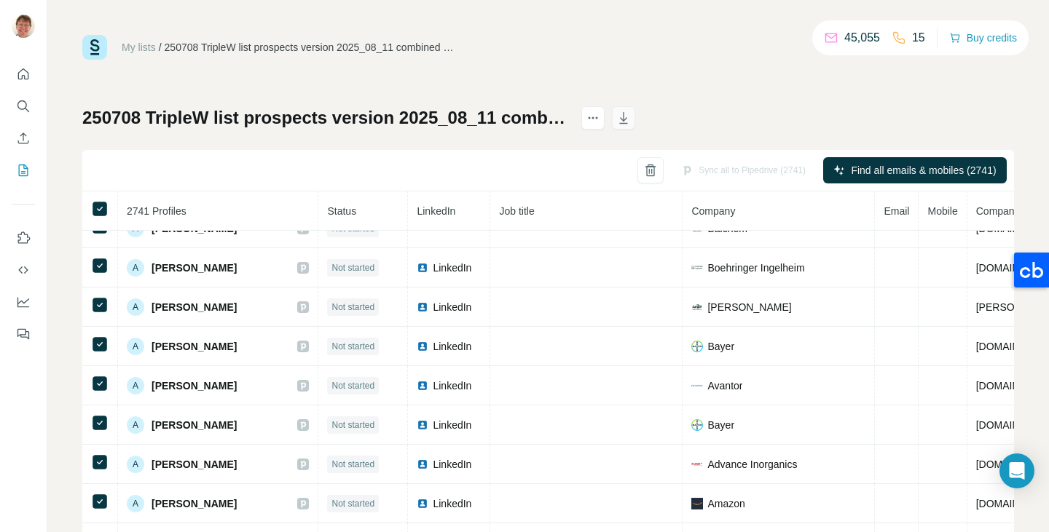
click at [628, 119] on icon "button" at bounding box center [624, 118] width 8 height 12
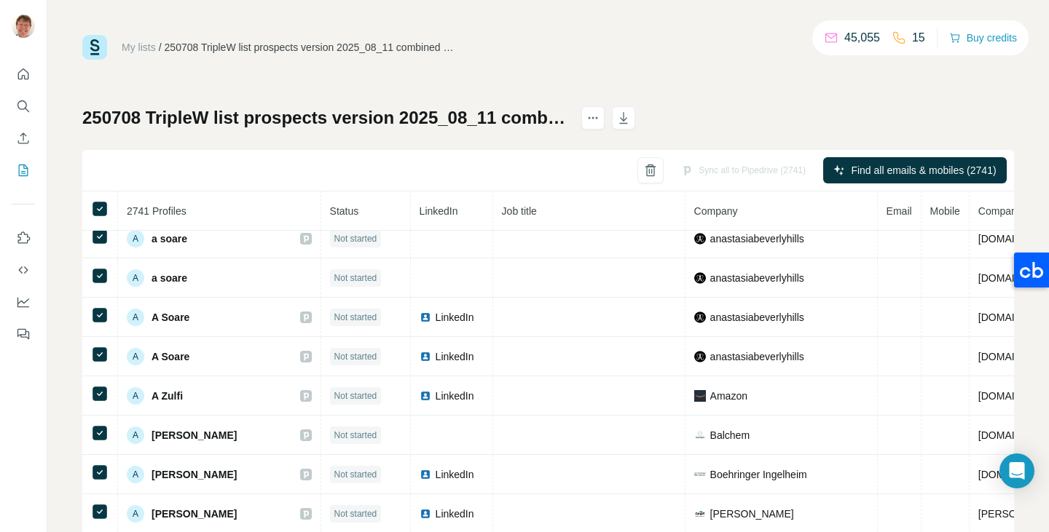
scroll to position [0, 0]
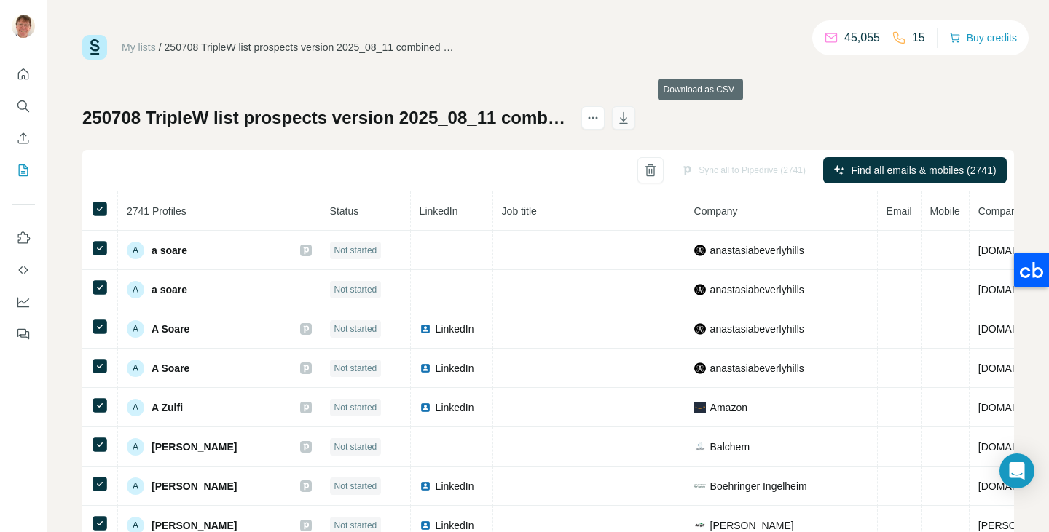
click at [631, 118] on icon "button" at bounding box center [623, 118] width 15 height 15
click at [25, 138] on icon "Enrich CSV" at bounding box center [23, 138] width 15 height 15
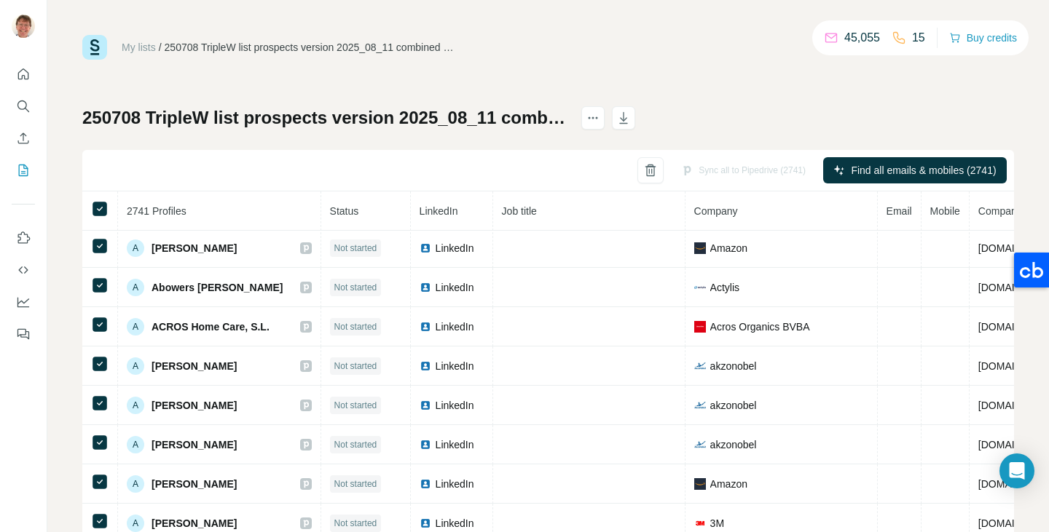
scroll to position [465, 0]
